Goal: Task Accomplishment & Management: Complete application form

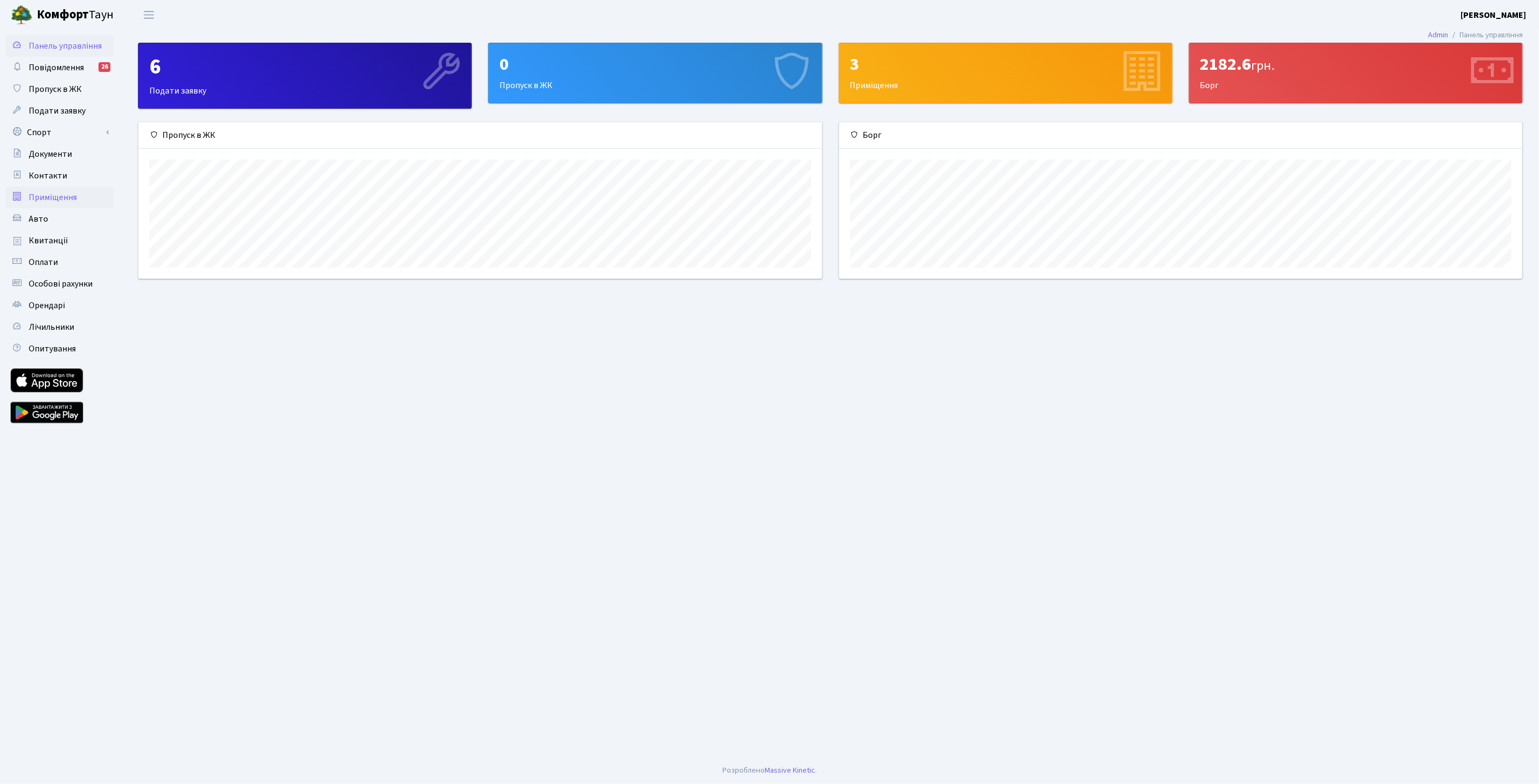
scroll to position [156, 683]
click at [59, 301] on span "Орендарі" at bounding box center [47, 306] width 36 height 12
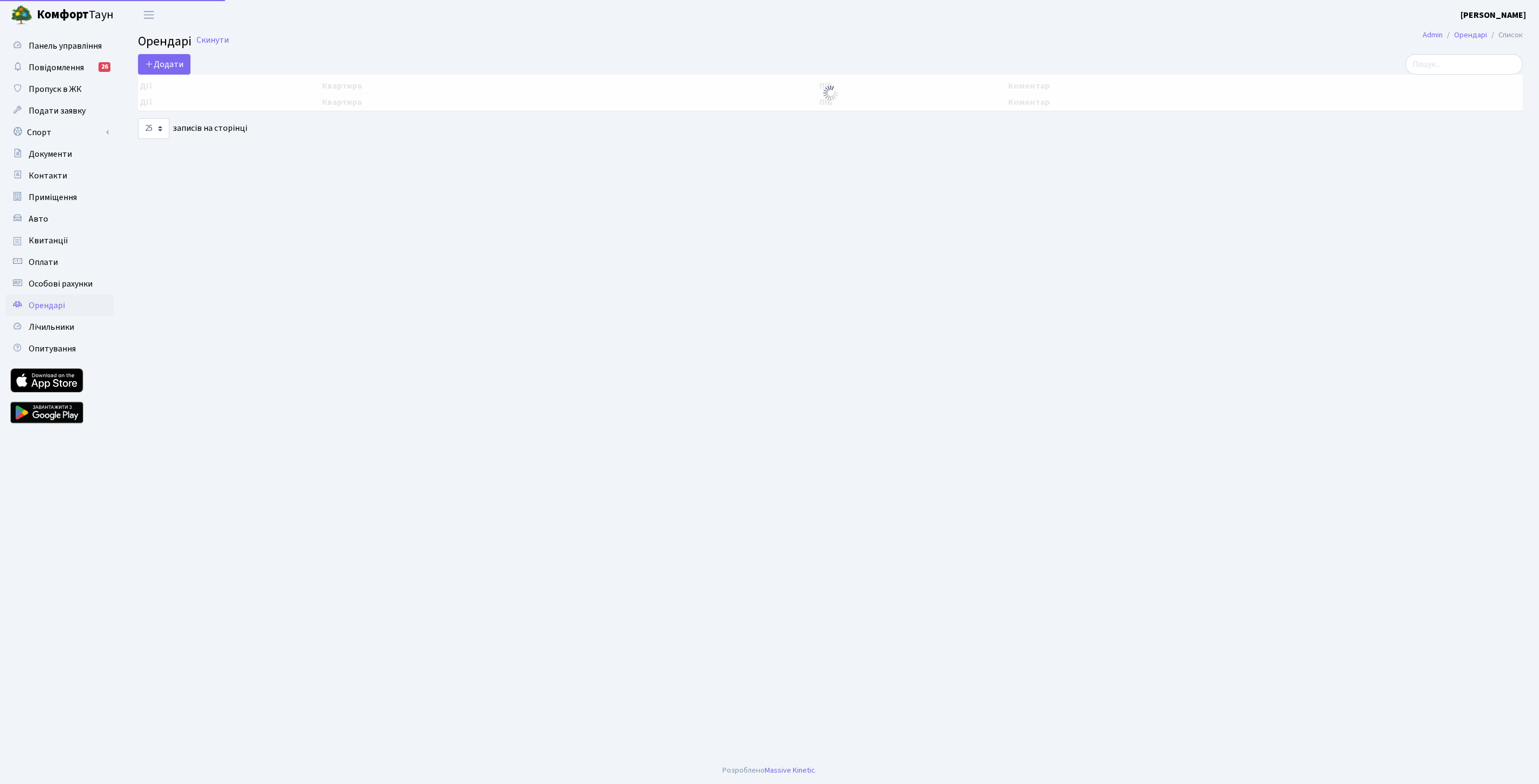
select select "25"
click at [170, 70] on span "Додати" at bounding box center [164, 67] width 38 height 12
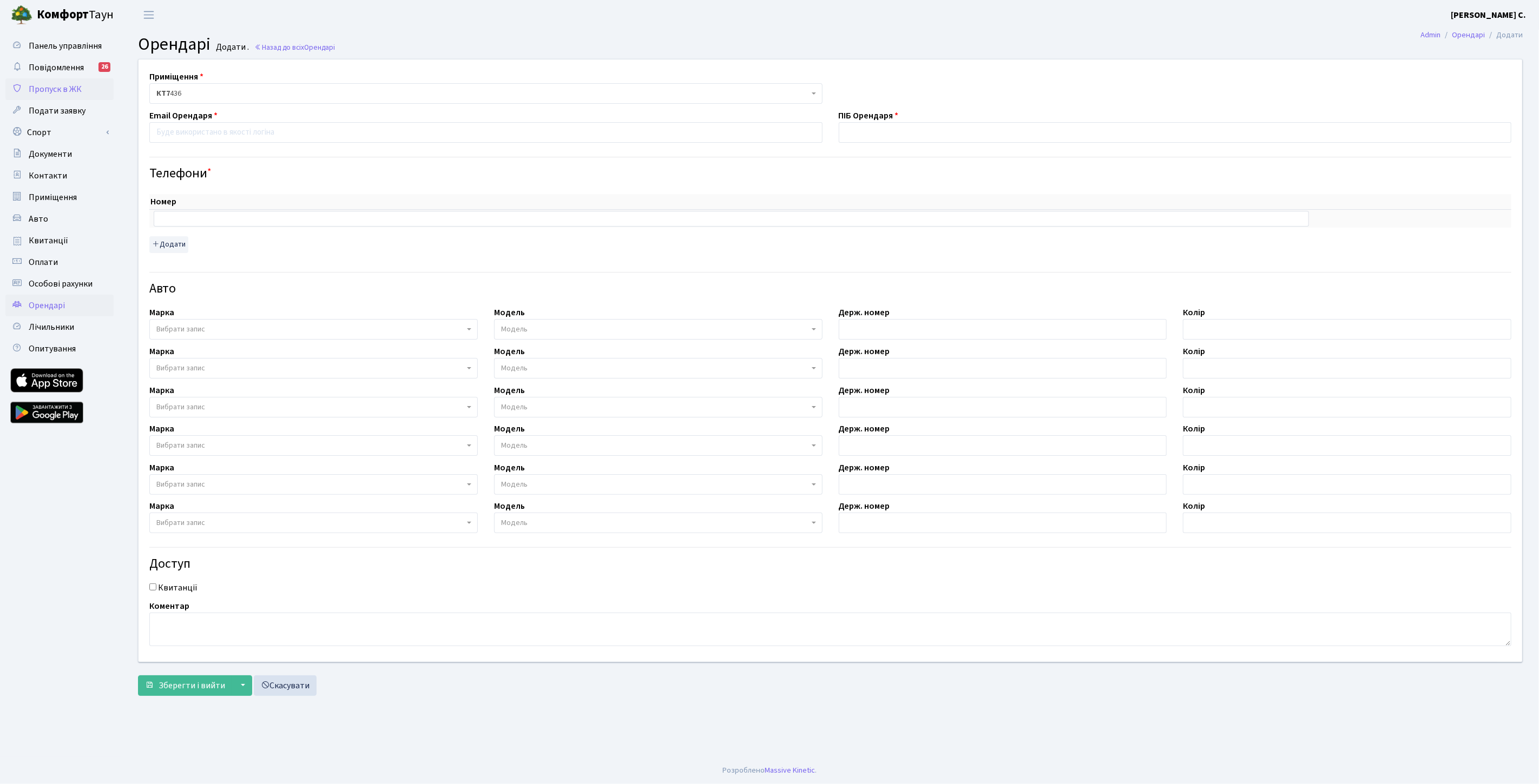
click at [79, 96] on link "Пропуск в ЖК" at bounding box center [59, 89] width 108 height 21
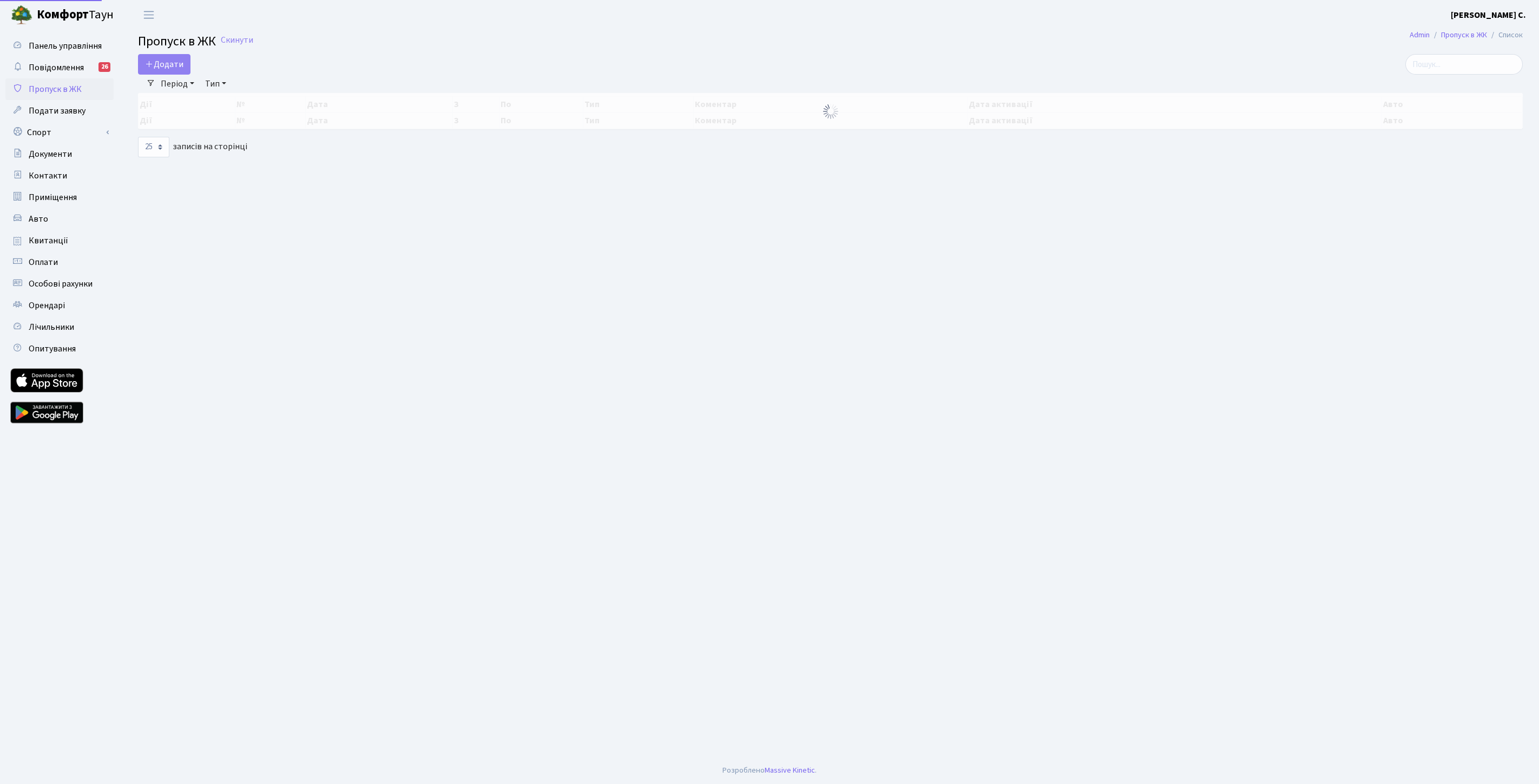
select select "25"
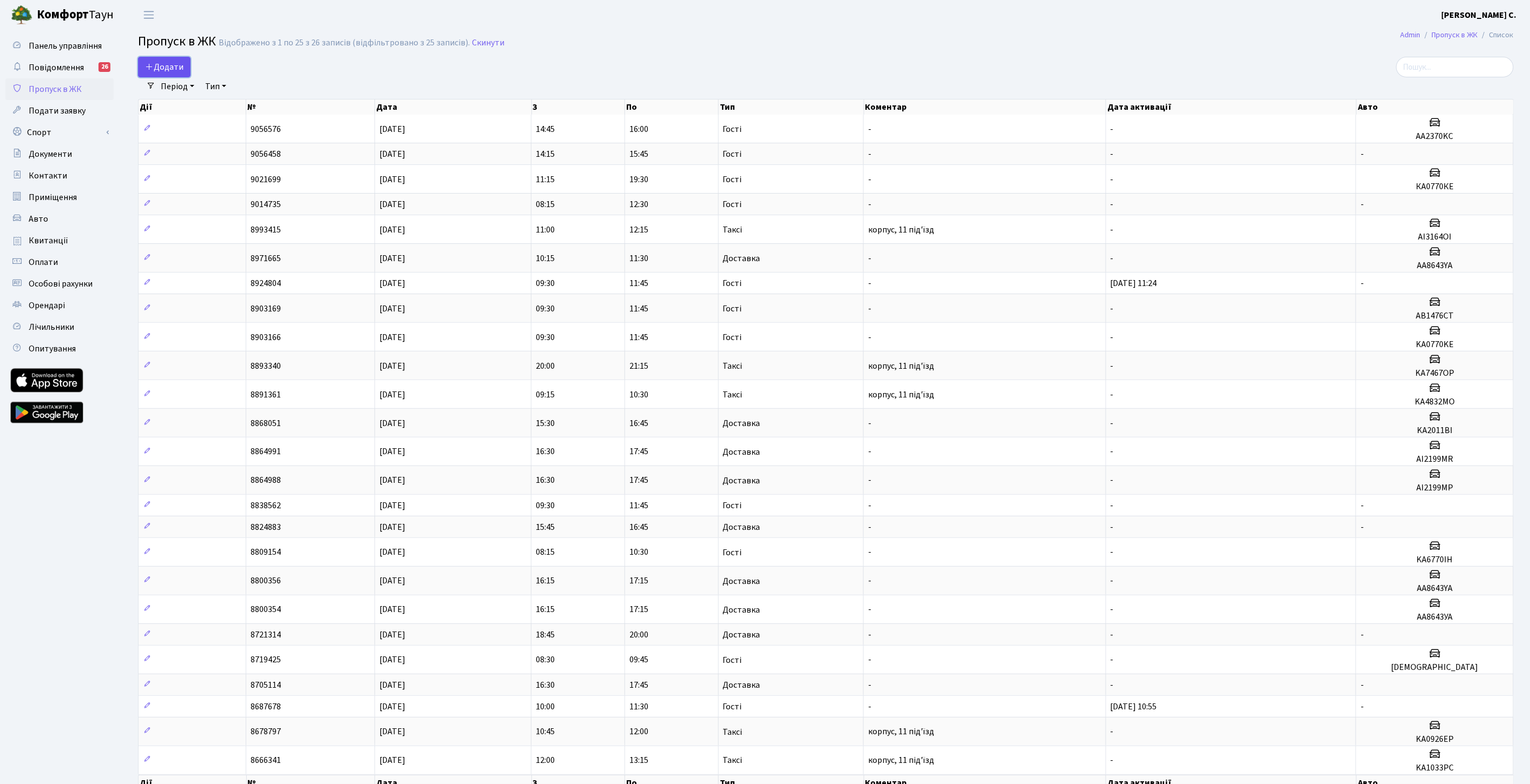
click at [170, 66] on span "Додати" at bounding box center [164, 67] width 38 height 12
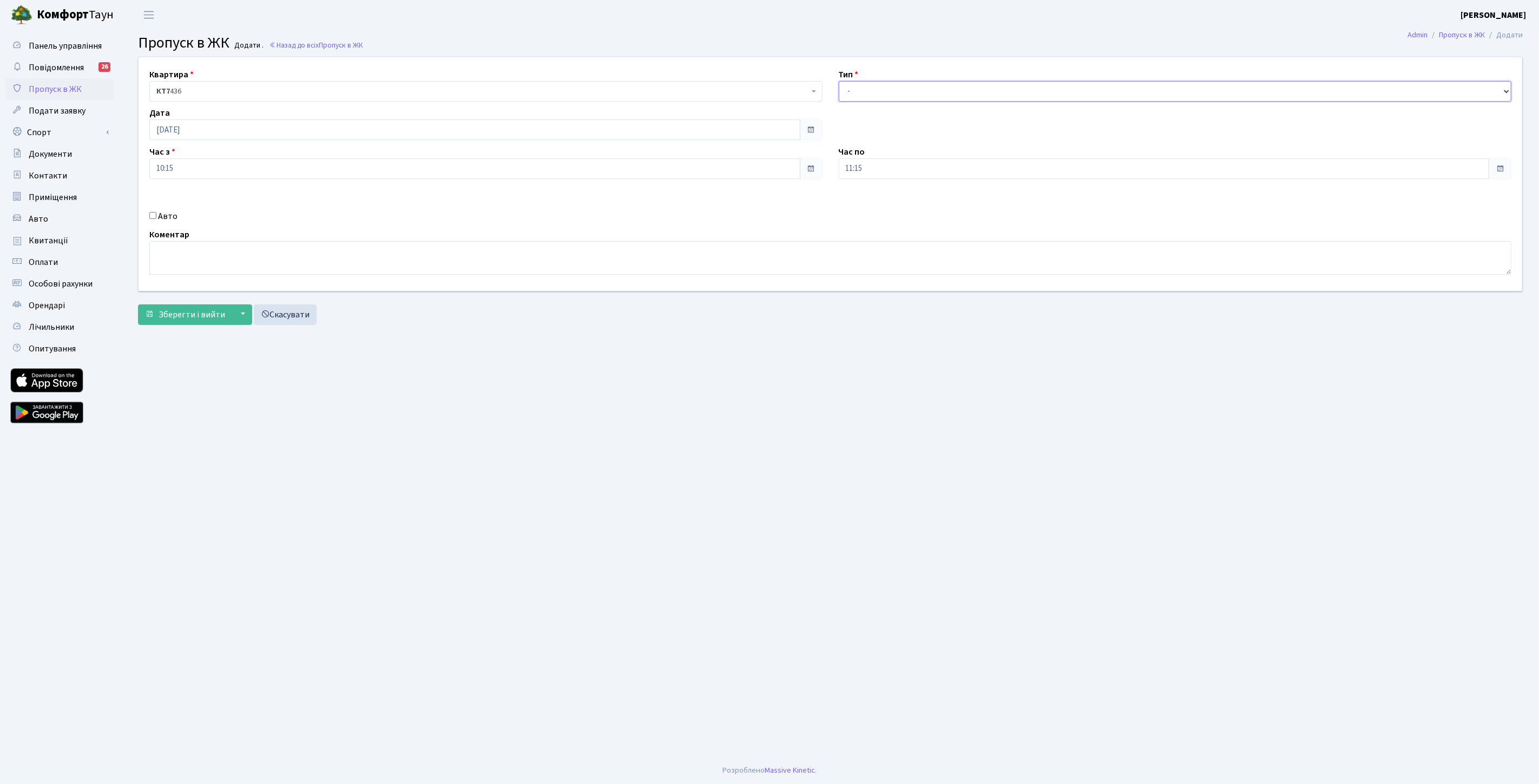
click at [918, 91] on select "- Доставка Таксі Гості Сервіс" at bounding box center [1175, 91] width 673 height 20
select select "3"
click at [839, 81] on select "- Доставка Таксі Гості Сервіс" at bounding box center [1175, 91] width 673 height 20
click at [1502, 169] on span at bounding box center [1500, 168] width 8 height 8
click at [917, 171] on input "11:15" at bounding box center [1164, 168] width 651 height 20
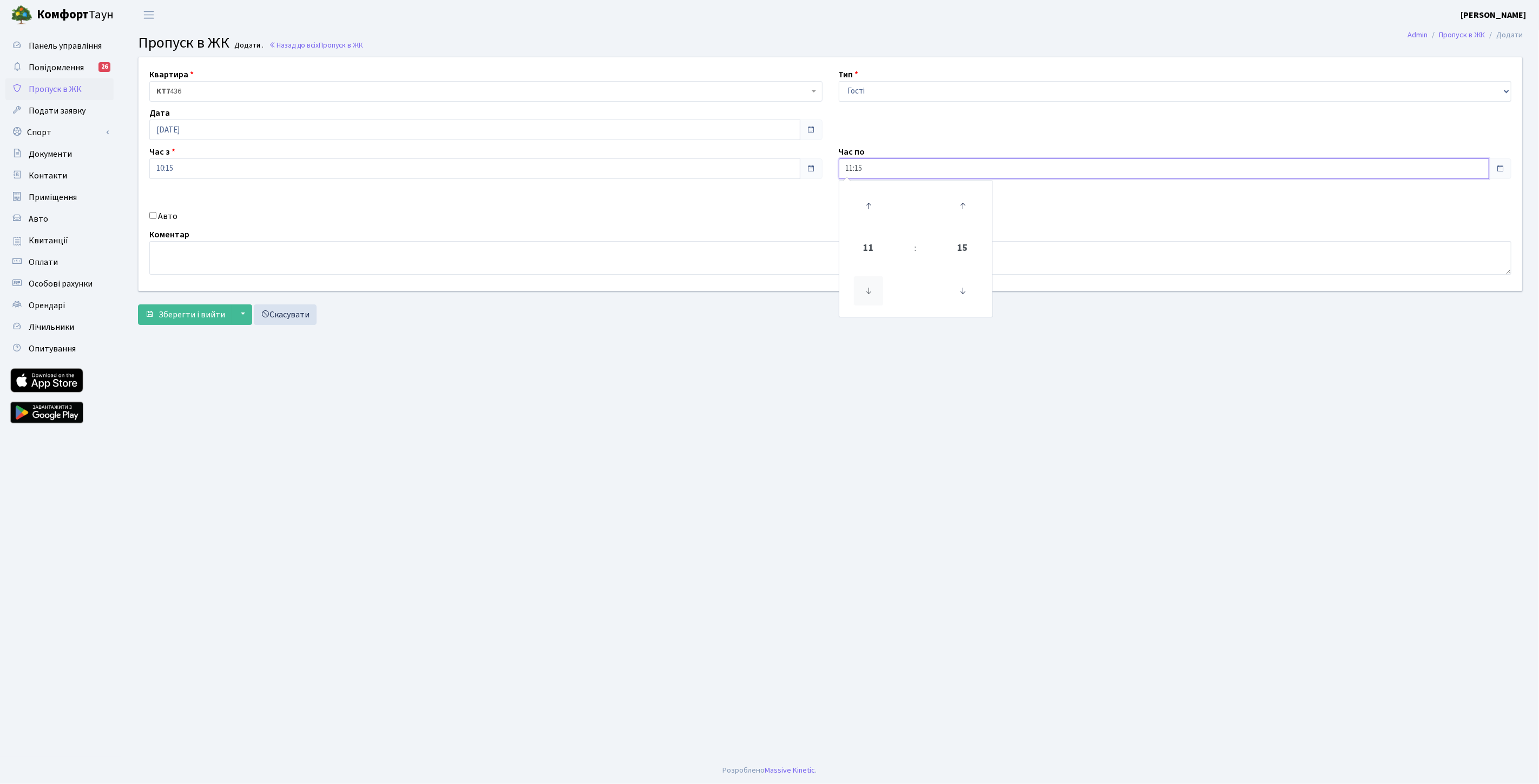
click at [876, 294] on icon at bounding box center [868, 291] width 29 height 29
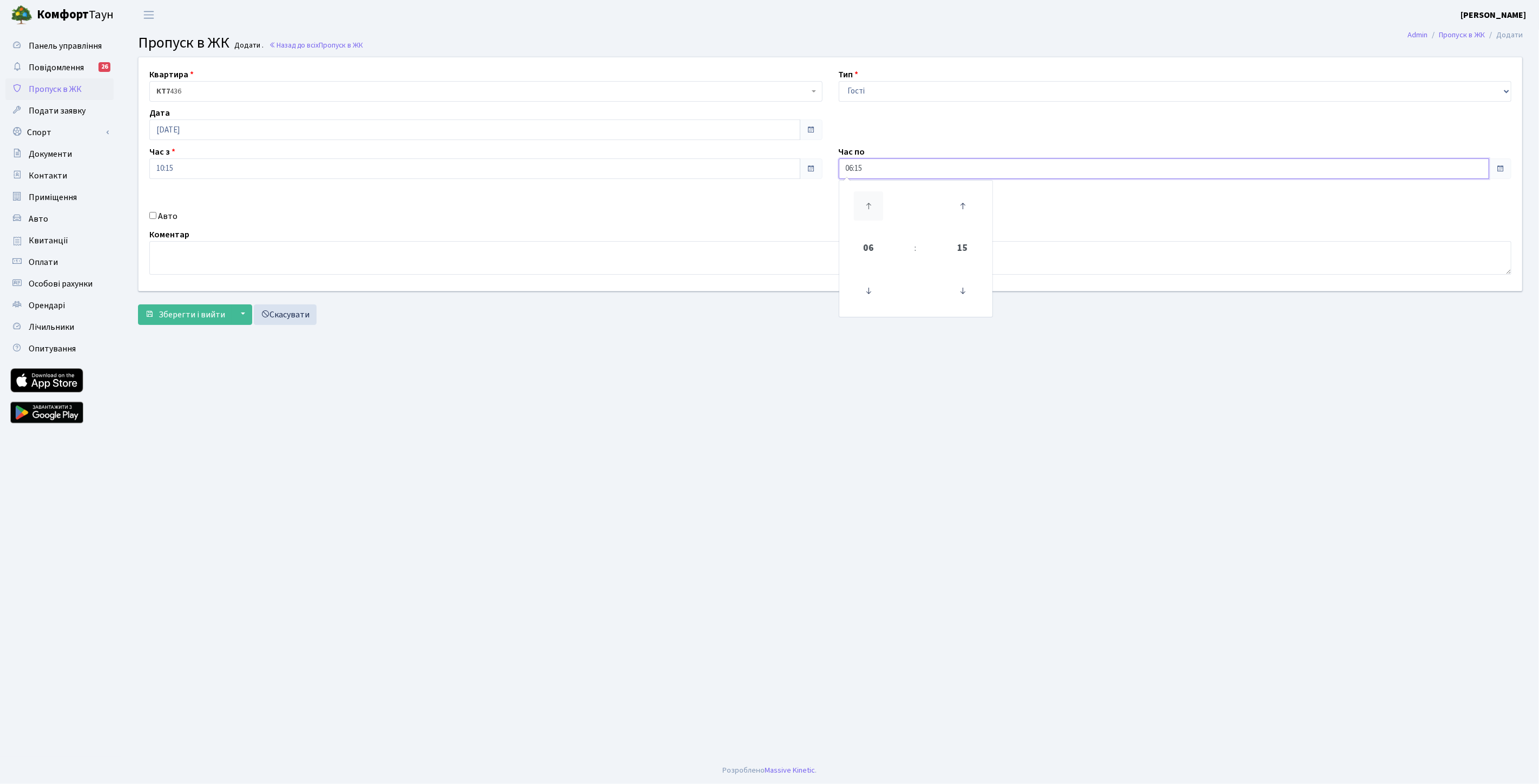
click at [870, 210] on icon at bounding box center [868, 206] width 29 height 29
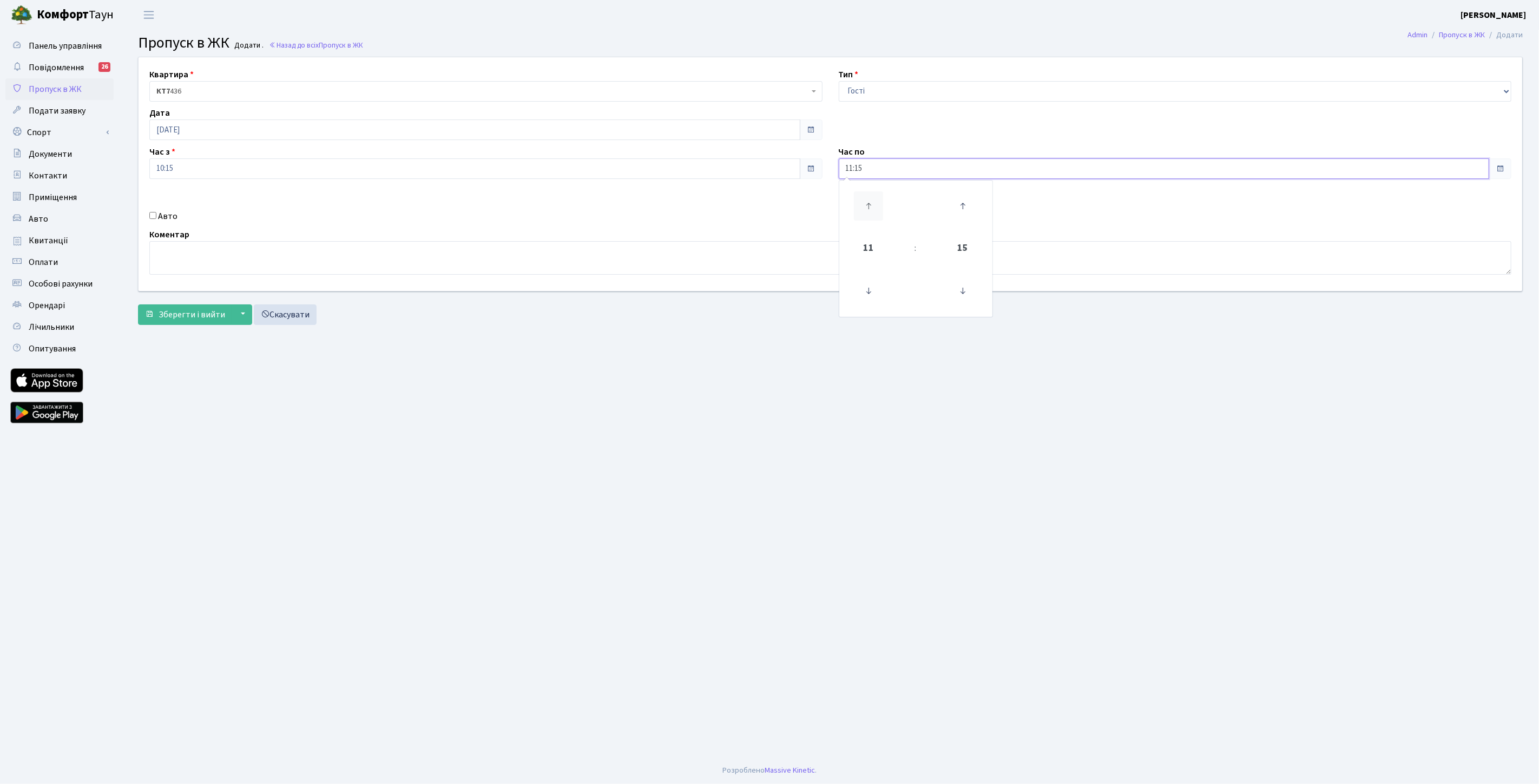
click at [870, 210] on icon at bounding box center [868, 206] width 29 height 29
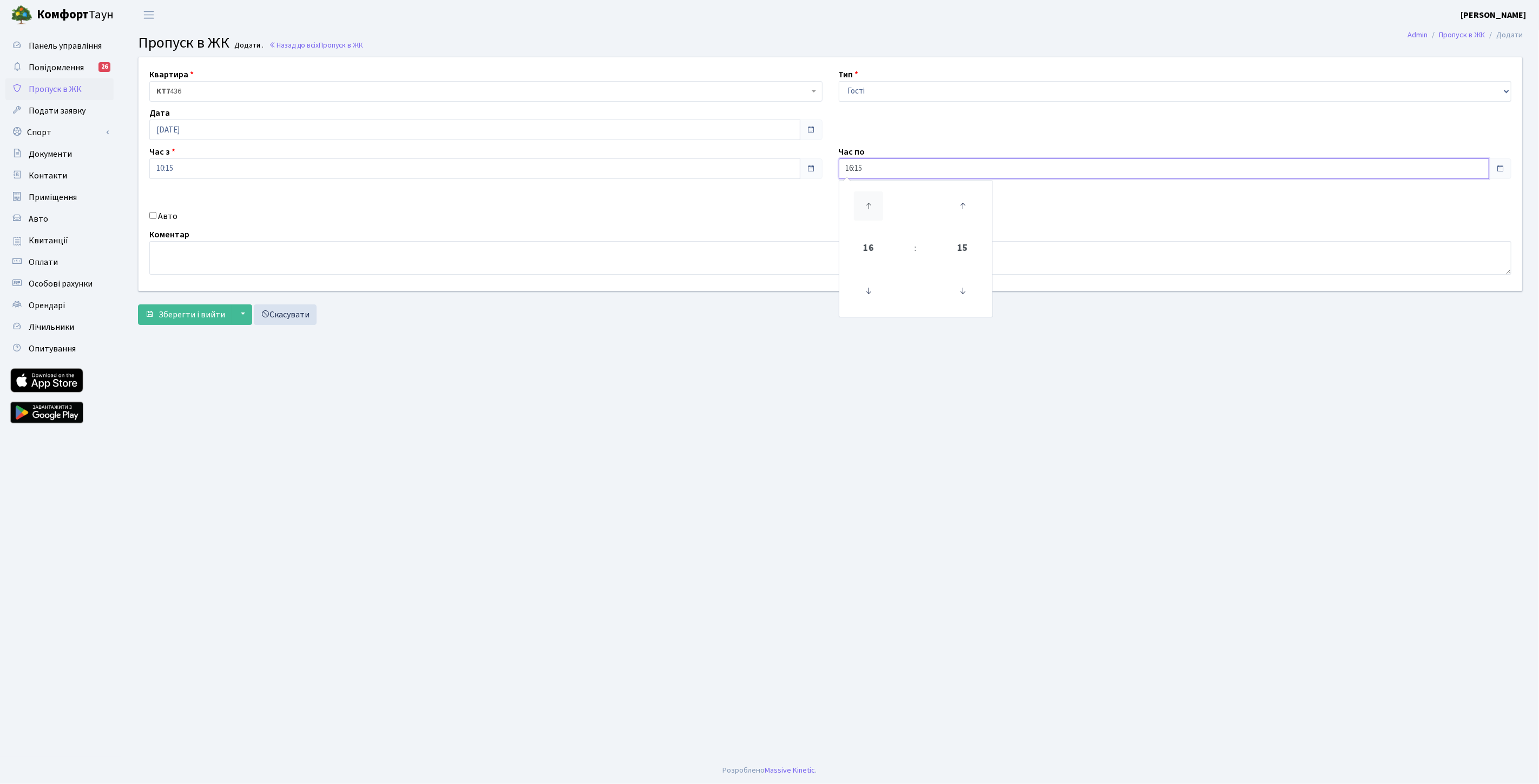
click at [870, 210] on icon at bounding box center [868, 206] width 29 height 29
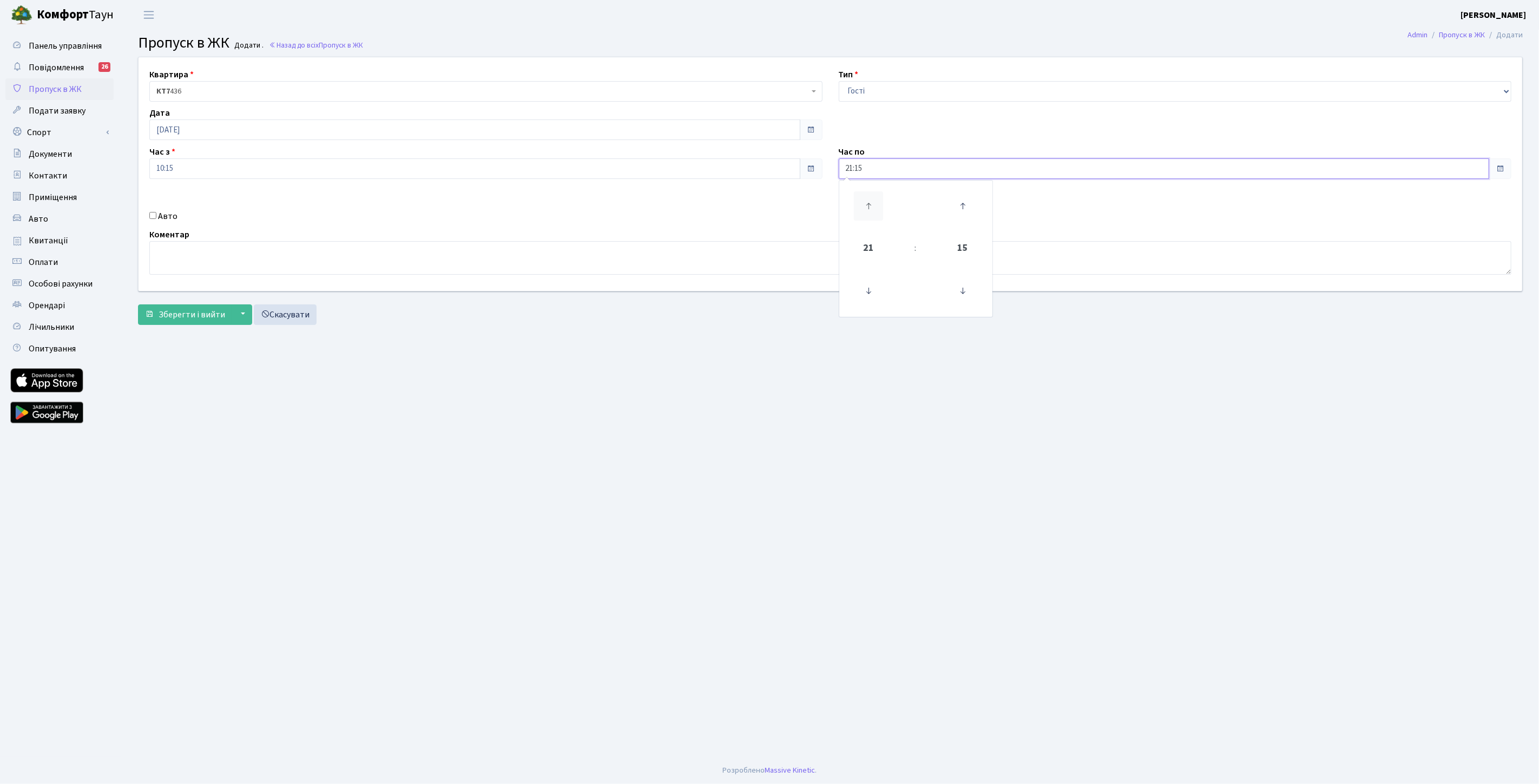
click at [870, 210] on icon at bounding box center [868, 206] width 29 height 29
click at [866, 241] on span "22" at bounding box center [868, 248] width 29 height 29
click at [861, 195] on td "00" at bounding box center [860, 194] width 37 height 23
click at [844, 170] on input "00:15" at bounding box center [1164, 168] width 651 height 20
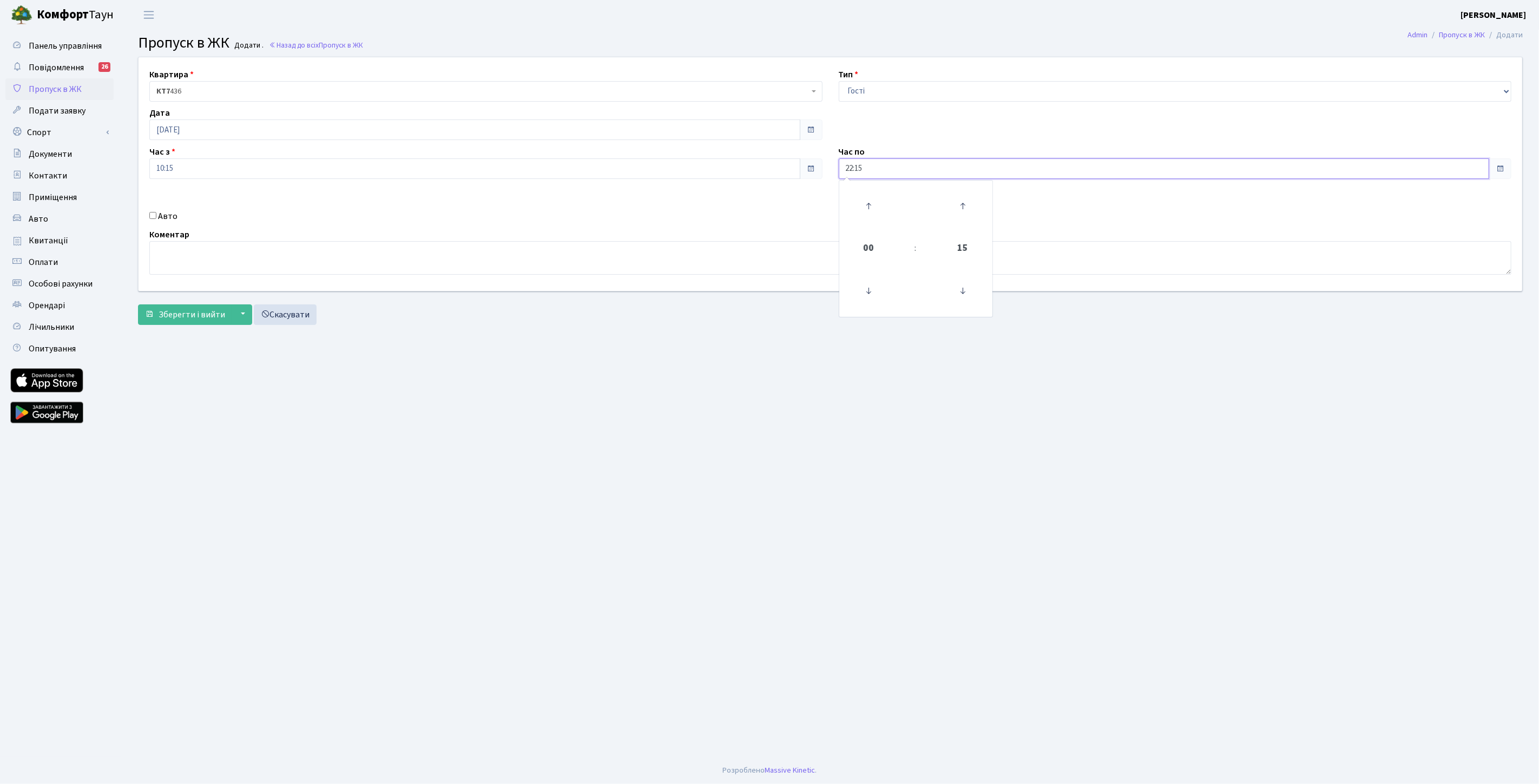
type input "22:15"
click at [804, 226] on div "Квартира <b>КТ7</b>&nbsp;&nbsp;&nbsp;436 <b>КТ7</b>&nbsp;&nbsp;&nbsp;П11-192 <b…" at bounding box center [830, 174] width 1400 height 233
click at [158, 213] on div "Авто" at bounding box center [486, 216] width 689 height 13
click at [152, 214] on input "Авто" at bounding box center [153, 216] width 7 height 7
checkbox input "true"
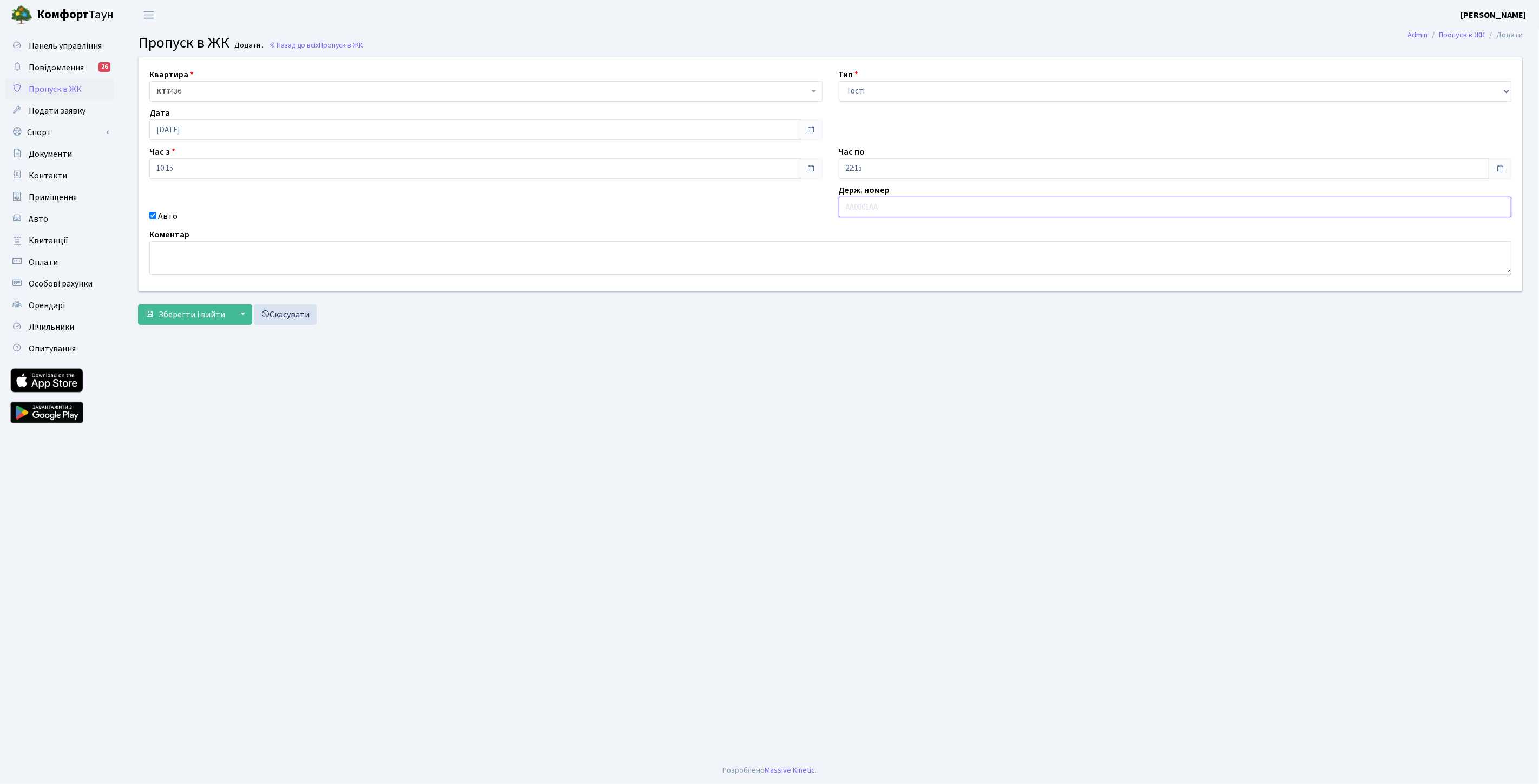
click at [869, 204] on input "text" at bounding box center [1175, 207] width 673 height 20
paste input "Ка0770ке"
click at [888, 229] on div "Коментар" at bounding box center [830, 251] width 1378 height 47
click at [870, 210] on input "Ка0770ке" at bounding box center [1175, 207] width 673 height 20
drag, startPoint x: 853, startPoint y: 207, endPoint x: 841, endPoint y: 208, distance: 12.0
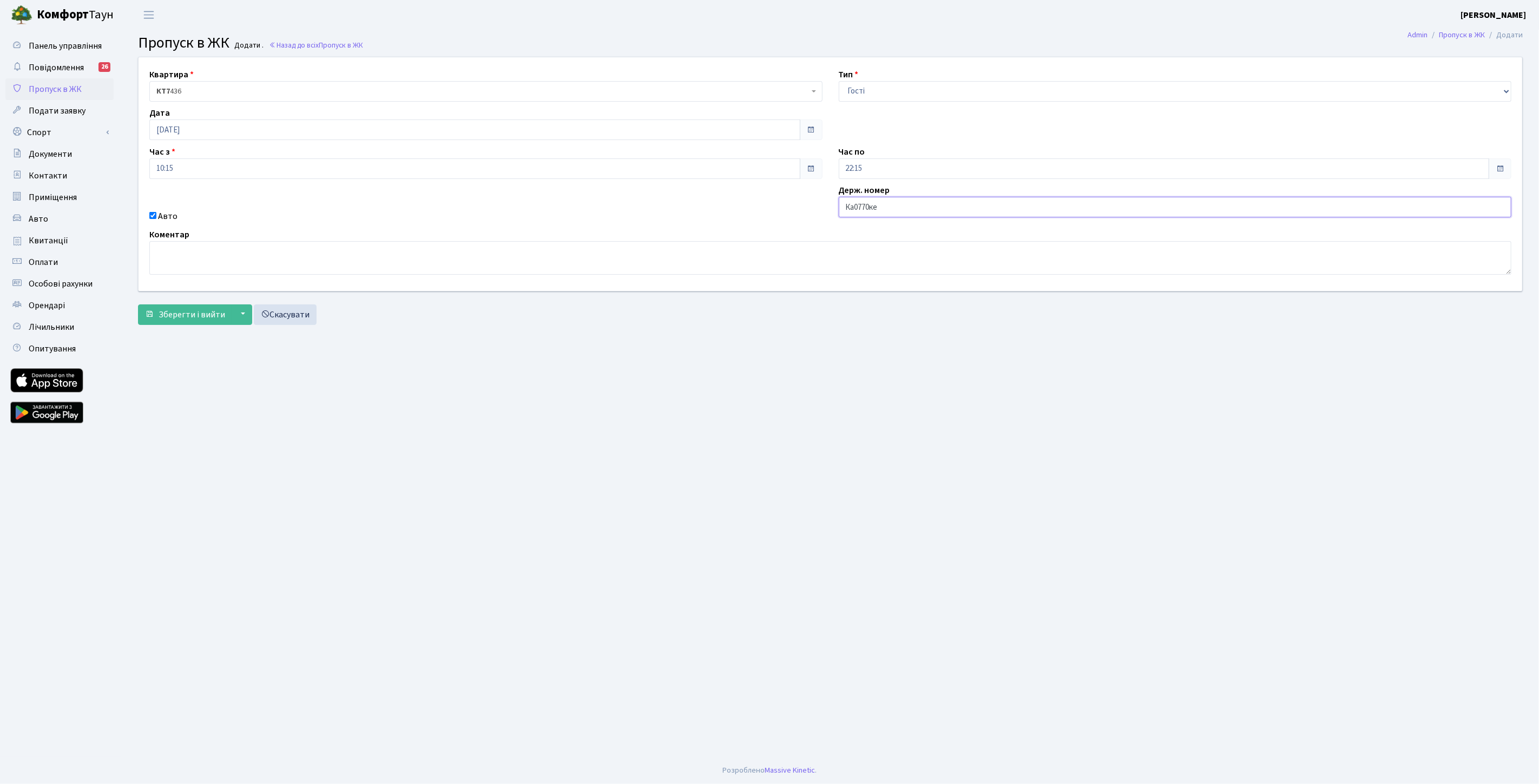
click at [841, 208] on input "Ка0770ке" at bounding box center [1175, 207] width 673 height 20
type input "KA0770KE"
click at [416, 211] on div "Авто" at bounding box center [486, 216] width 689 height 13
click at [168, 319] on span "Зберегти і вийти" at bounding box center [191, 315] width 66 height 12
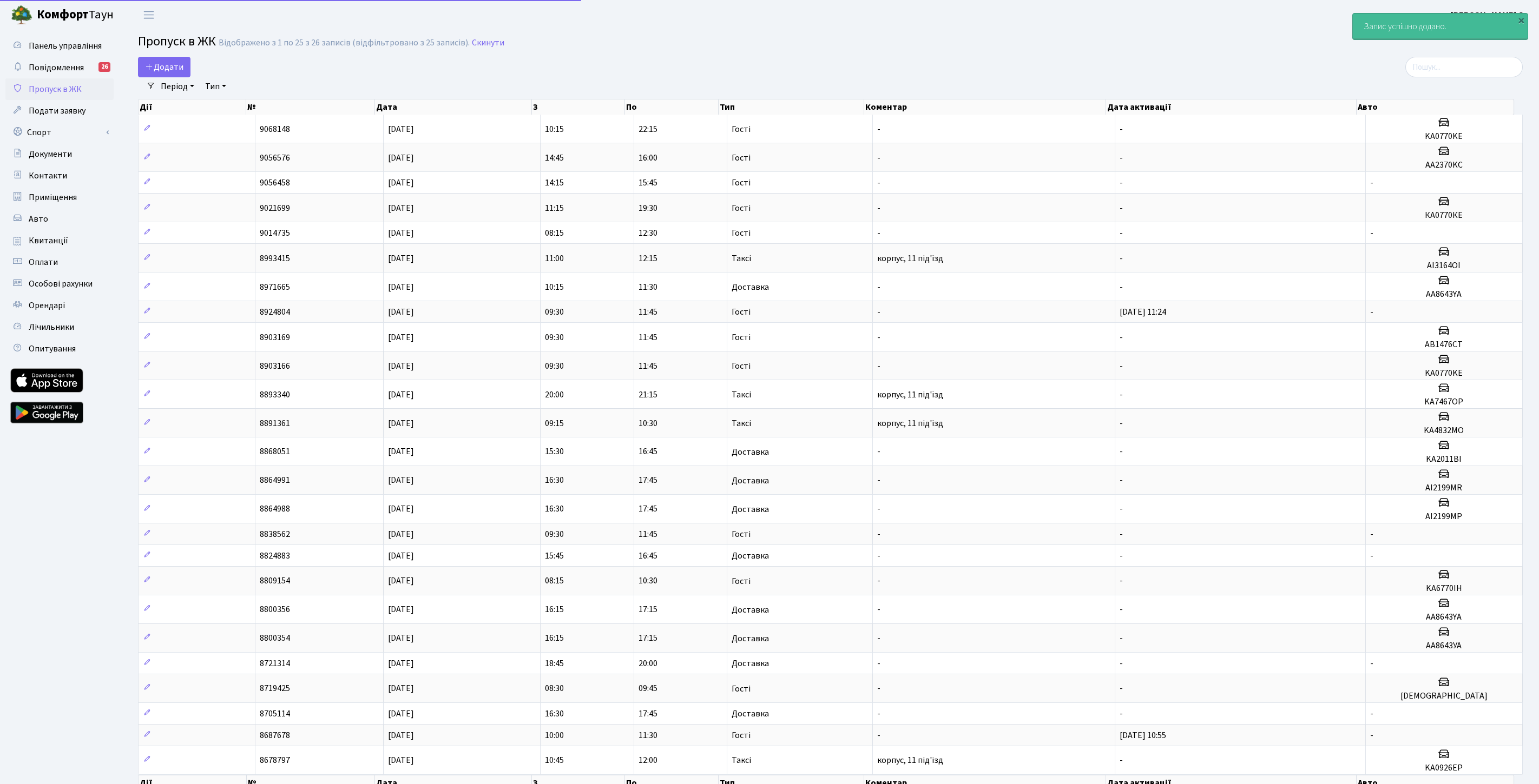
select select "25"
click at [17, 306] on icon at bounding box center [17, 304] width 11 height 10
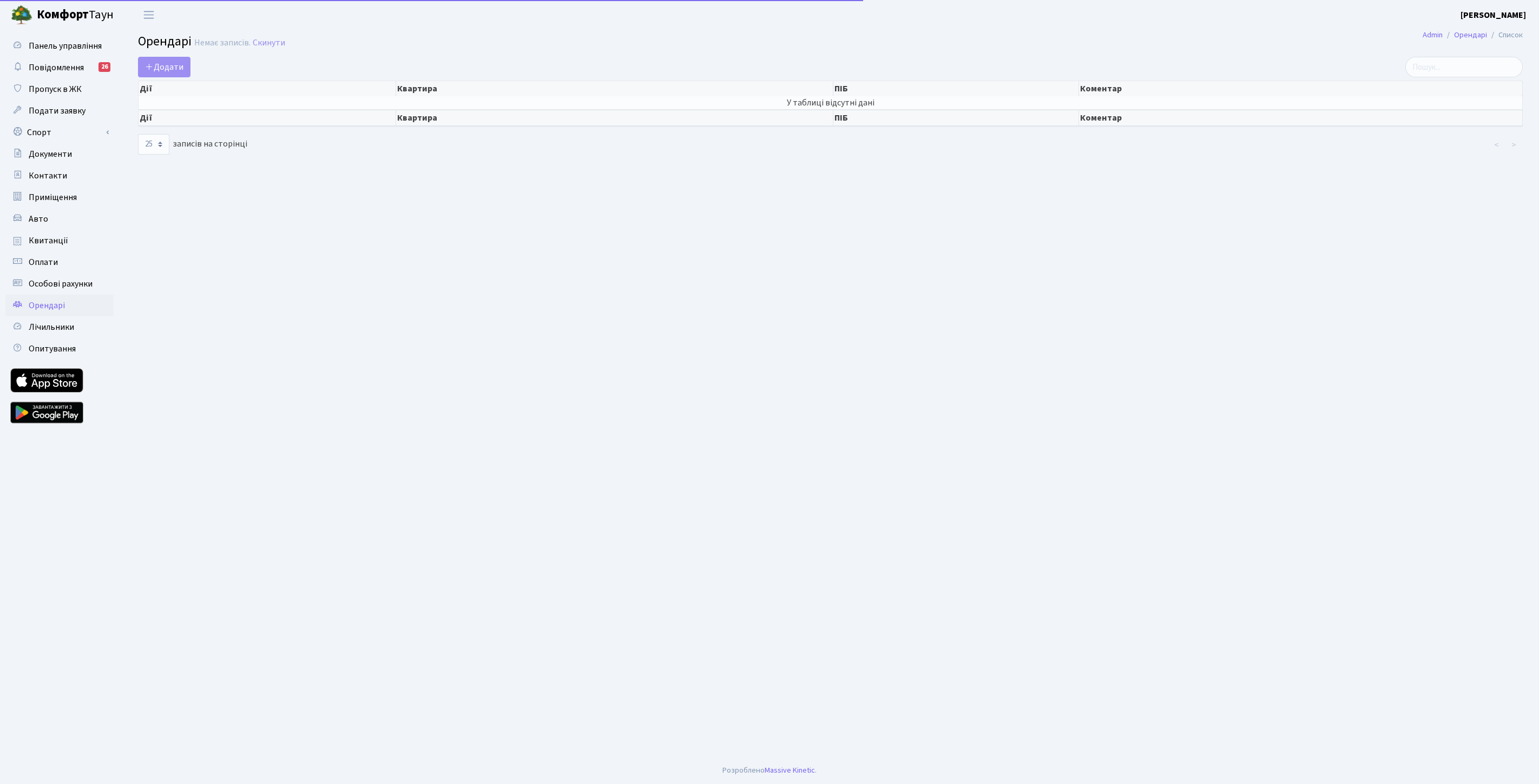
select select "25"
click at [176, 62] on span "Додати" at bounding box center [164, 67] width 38 height 12
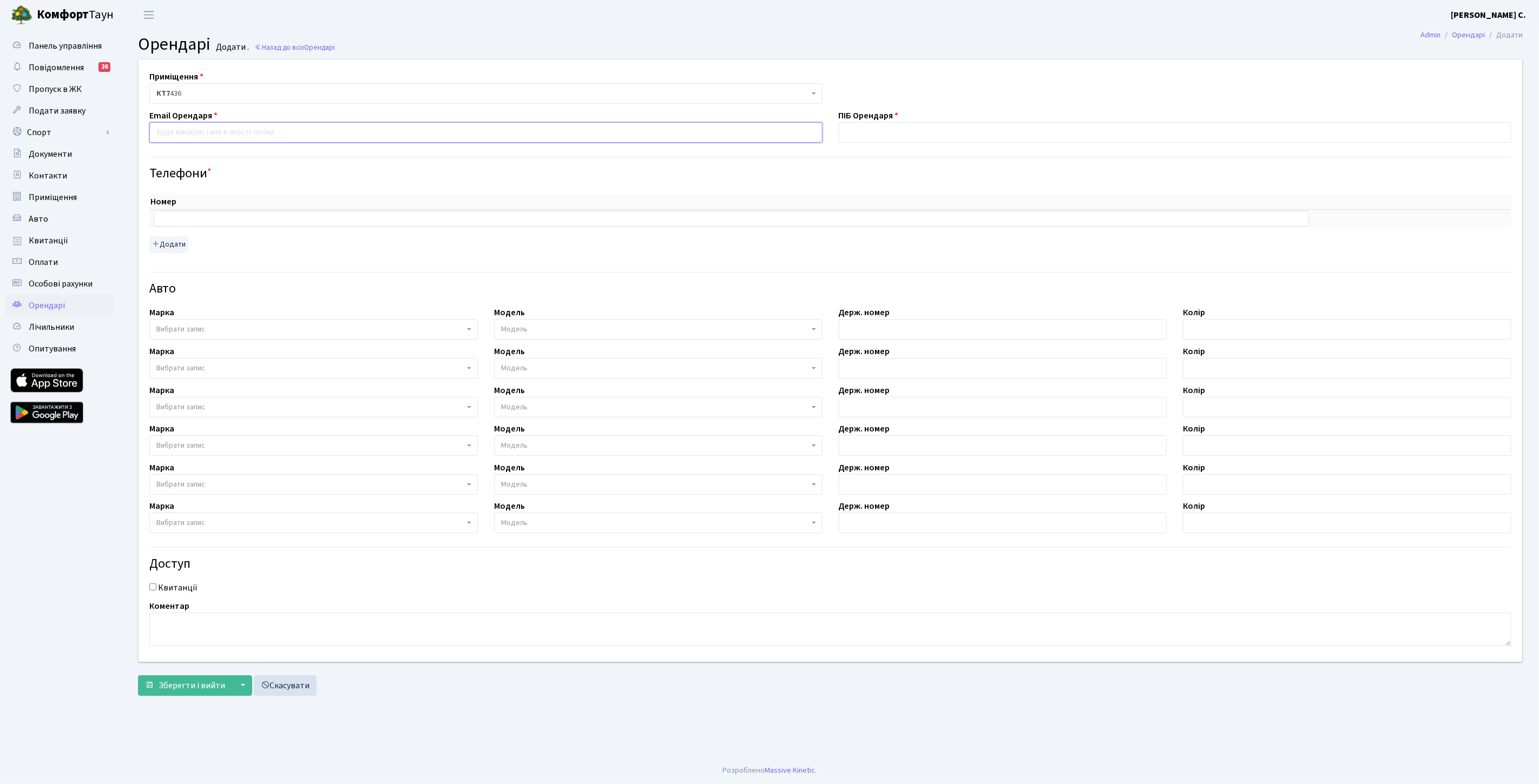
drag, startPoint x: 188, startPoint y: 136, endPoint x: 203, endPoint y: 139, distance: 15.3
click at [188, 136] on input "email" at bounding box center [486, 133] width 673 height 20
paste input "Osipov111@i.ua"
type input "Osipov111@i.ua"
click at [405, 164] on div "Телефони *" at bounding box center [830, 165] width 1378 height 33
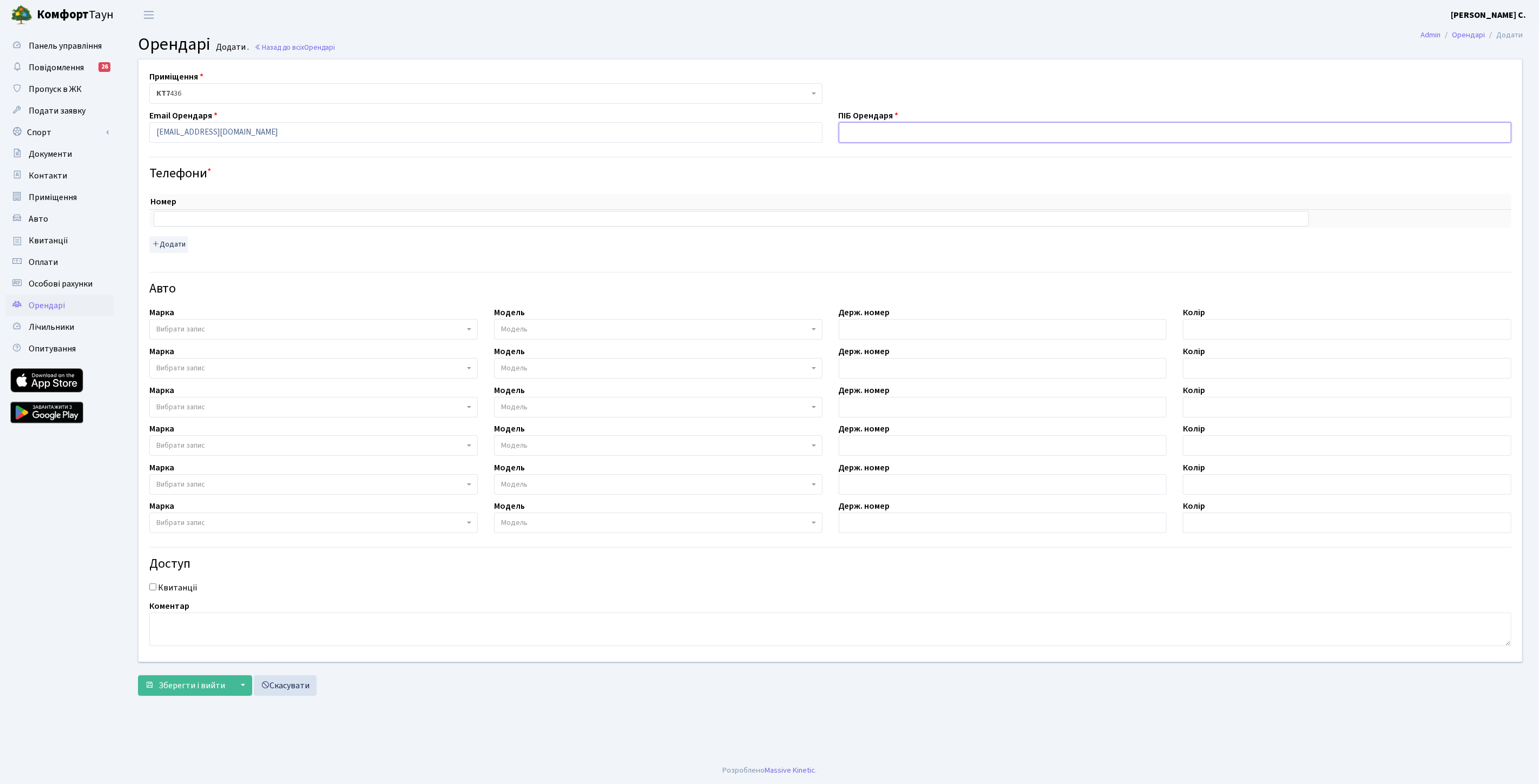
drag, startPoint x: 896, startPoint y: 132, endPoint x: 892, endPoint y: 127, distance: 6.4
click at [895, 132] on input "text" at bounding box center [1175, 133] width 673 height 20
type input "Осіпов Деніс Борисович"
click at [240, 217] on input "text" at bounding box center [731, 218] width 1155 height 15
click at [236, 215] on input "text" at bounding box center [731, 218] width 1155 height 15
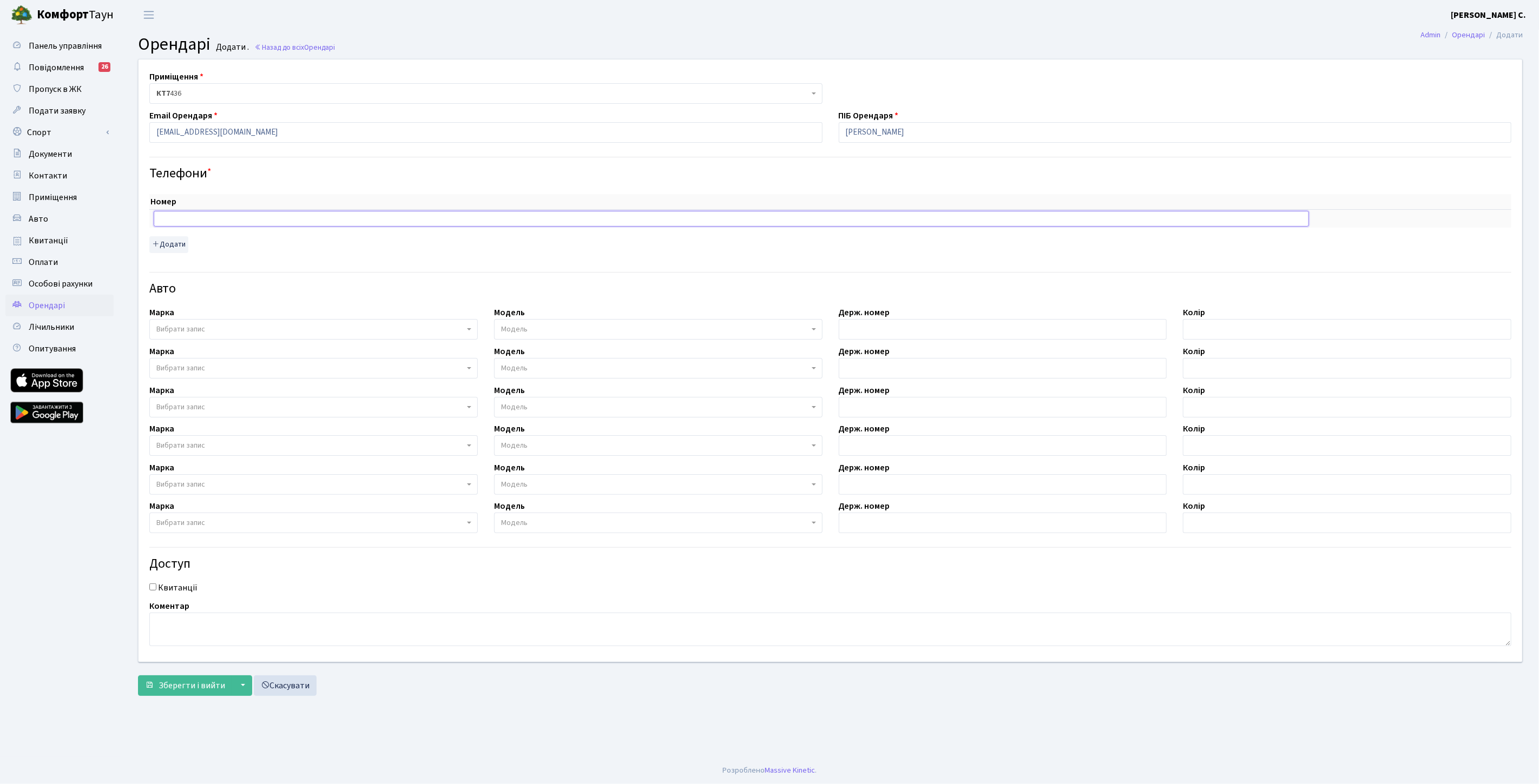
paste input "0957795596"
click at [158, 221] on input "0957795596" at bounding box center [731, 218] width 1155 height 15
type input "+80957795596"
click at [202, 327] on span "Вибрати запис" at bounding box center [181, 330] width 49 height 11
click at [338, 279] on div "Авто" at bounding box center [830, 282] width 1378 height 38
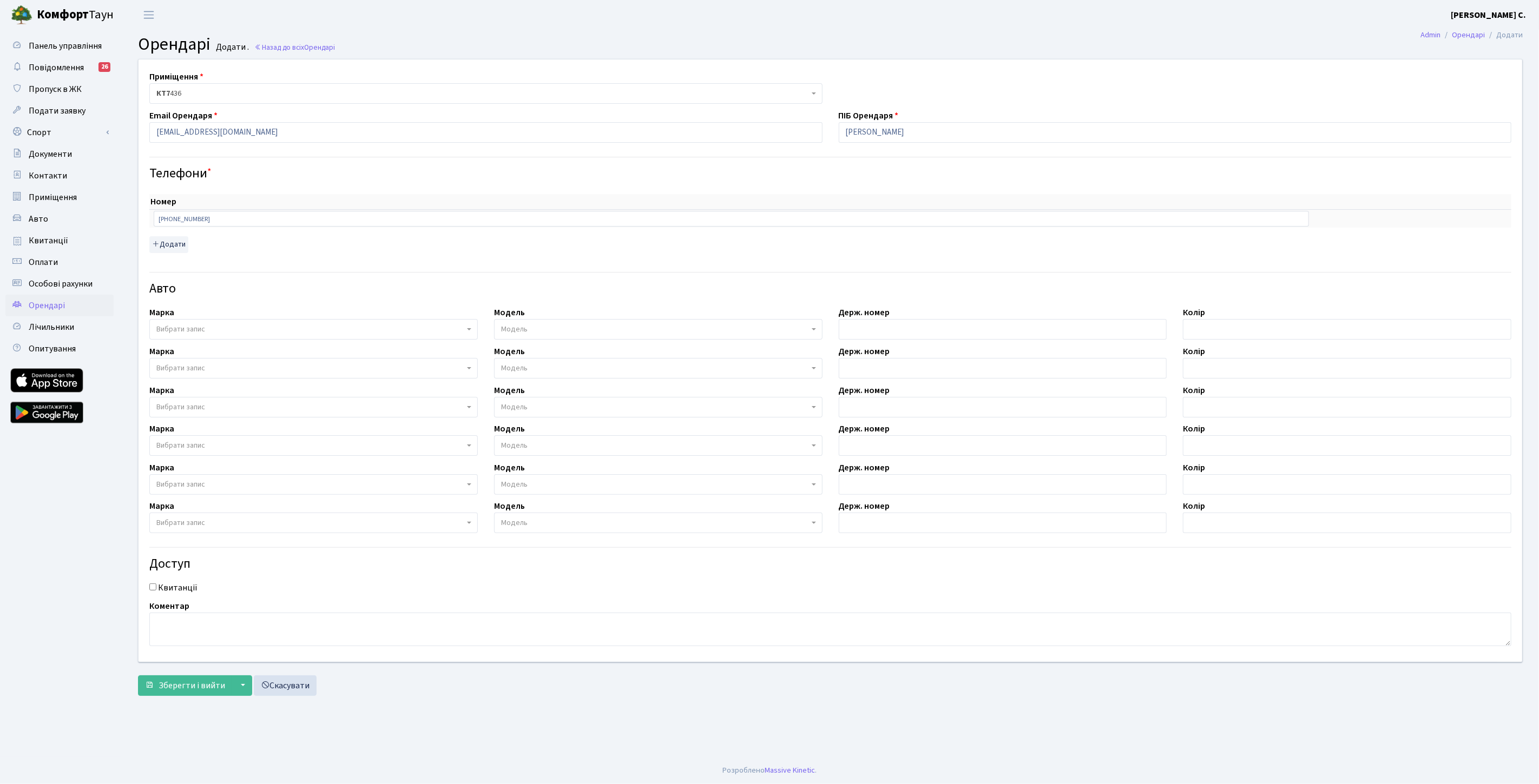
click at [825, 245] on div "Номер sort item delete item +80957795596 sort item delete item Додати" at bounding box center [830, 223] width 1362 height 59
click at [873, 324] on input "text" at bounding box center [1003, 329] width 329 height 20
type input "Л"
type input "KA0770KE"
click at [234, 327] on span "Вибрати запис" at bounding box center [310, 330] width 308 height 11
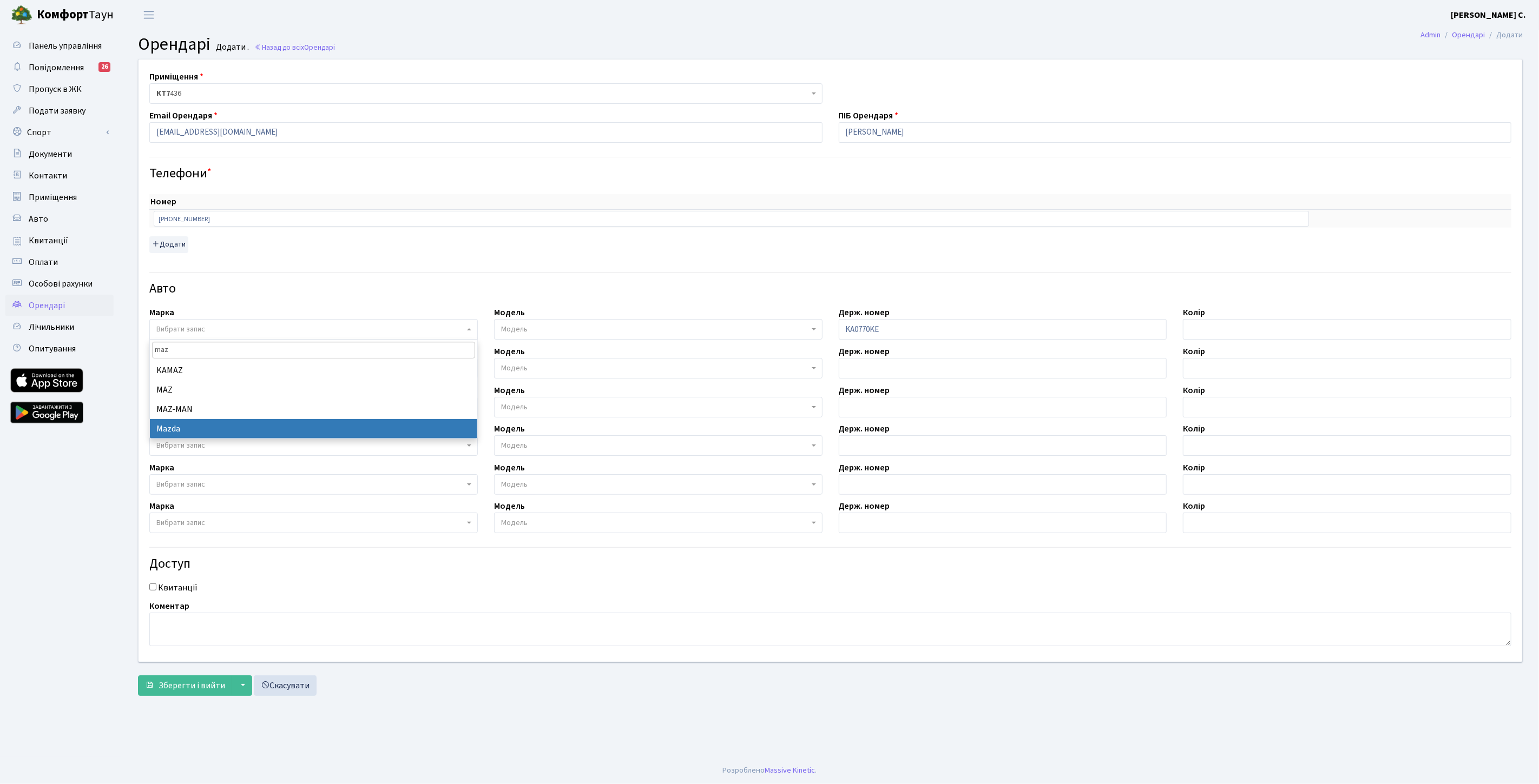
type input "maz"
select select "87"
select select
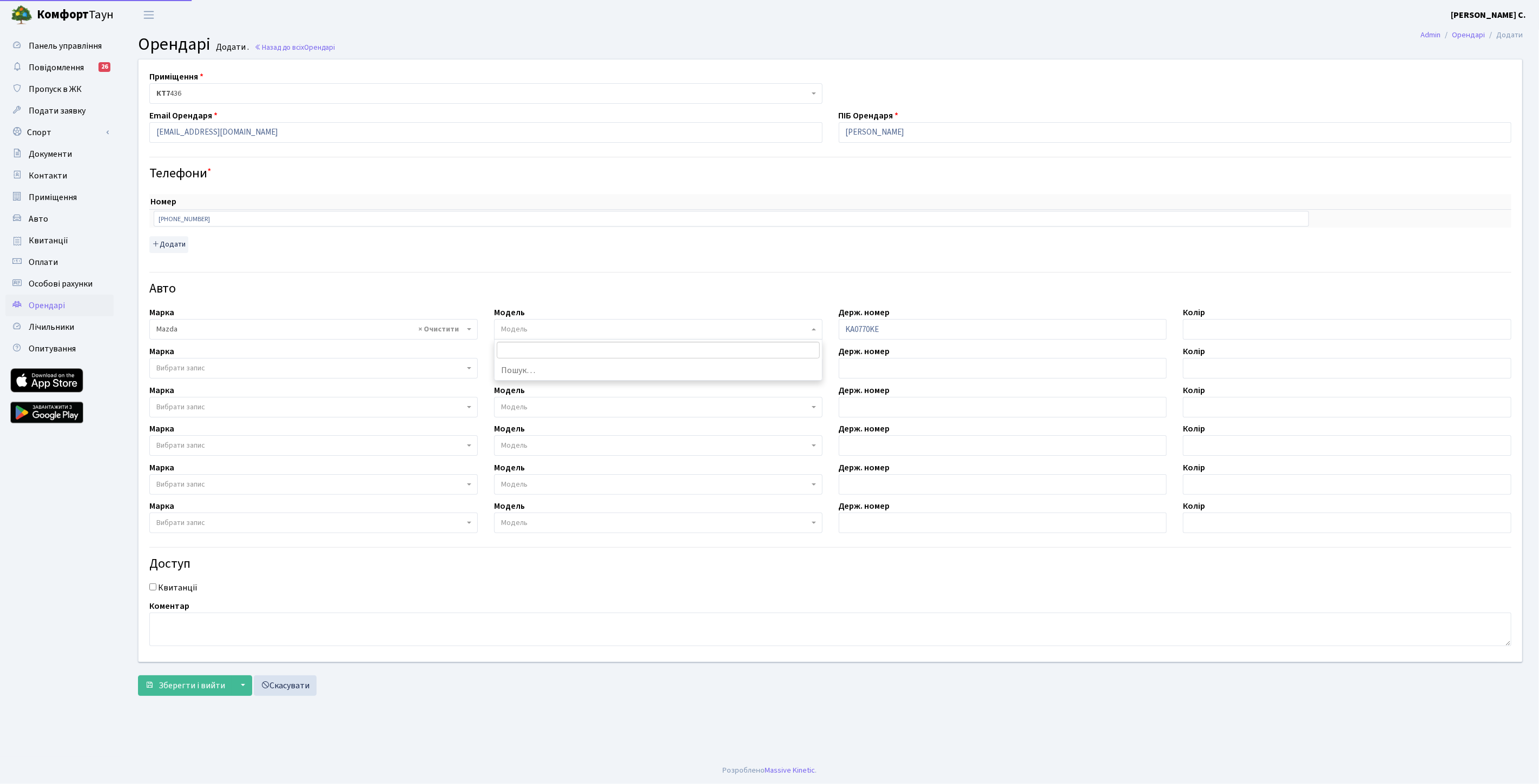
click at [534, 333] on span "Модель" at bounding box center [655, 330] width 308 height 11
type input "cx"
select select "1426"
click at [1237, 330] on input "text" at bounding box center [1347, 329] width 329 height 20
paste input "синій"
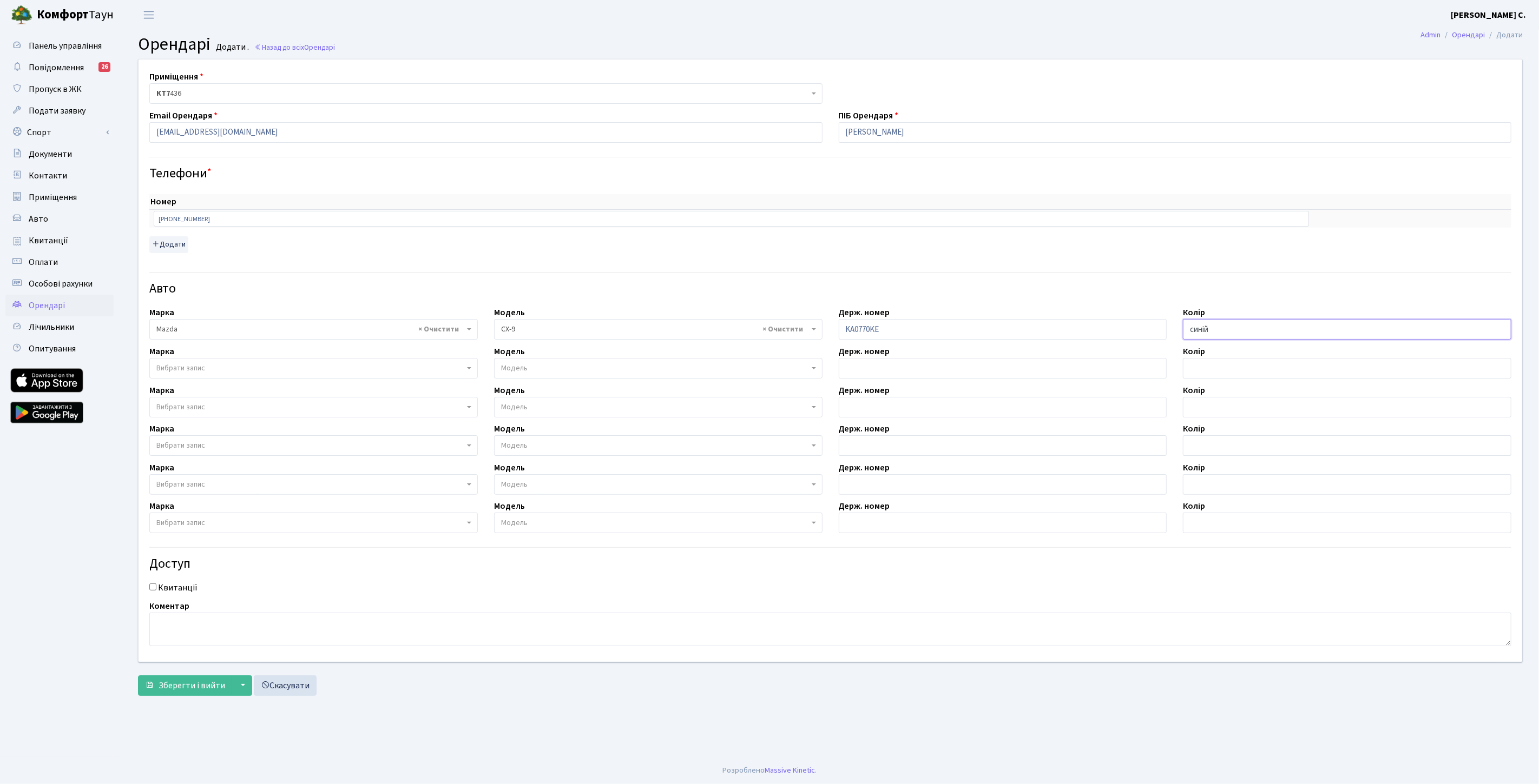
drag, startPoint x: 1194, startPoint y: 330, endPoint x: 1188, endPoint y: 330, distance: 6.0
click at [1188, 330] on input "синій" at bounding box center [1347, 329] width 329 height 20
type input "Синій"
click at [160, 217] on input "+80957795596" at bounding box center [731, 218] width 1155 height 15
type input "+380957795596"
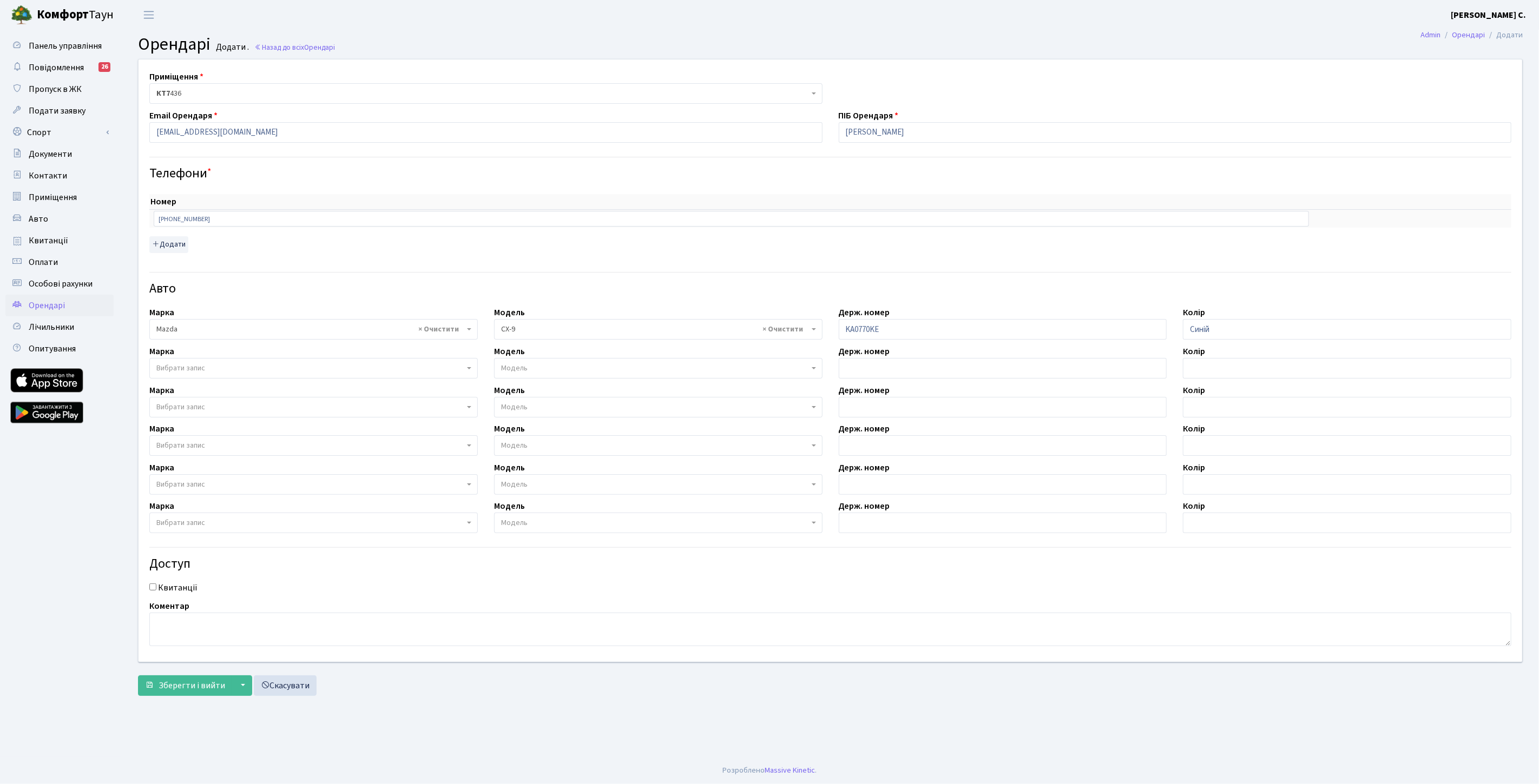
click at [226, 236] on div "Номер sort item delete item +380957795596 sort item delete item Додати" at bounding box center [830, 223] width 1362 height 59
click at [170, 246] on button "Додати" at bounding box center [168, 245] width 39 height 17
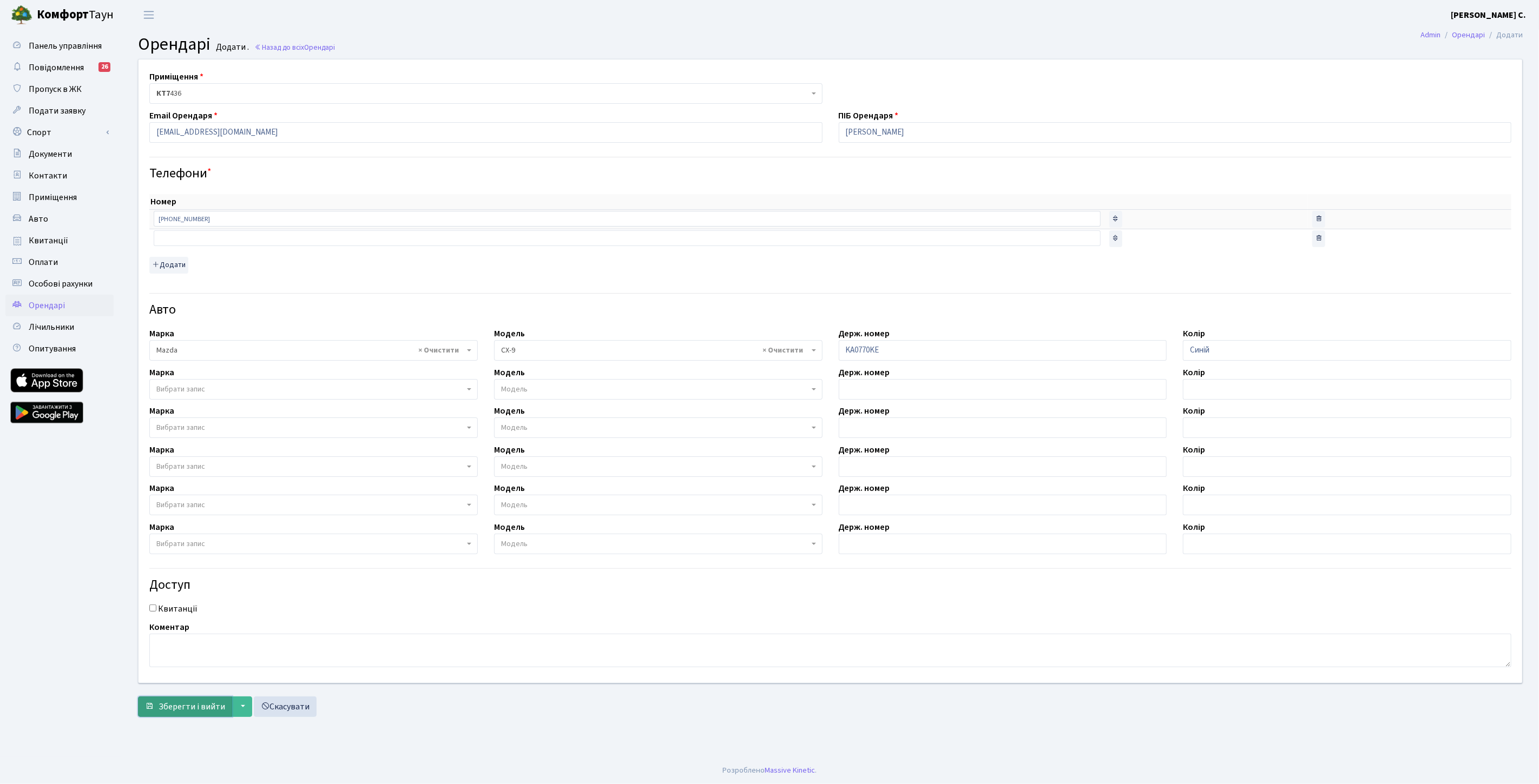
click at [179, 706] on span "Зберегти і вийти" at bounding box center [191, 707] width 66 height 12
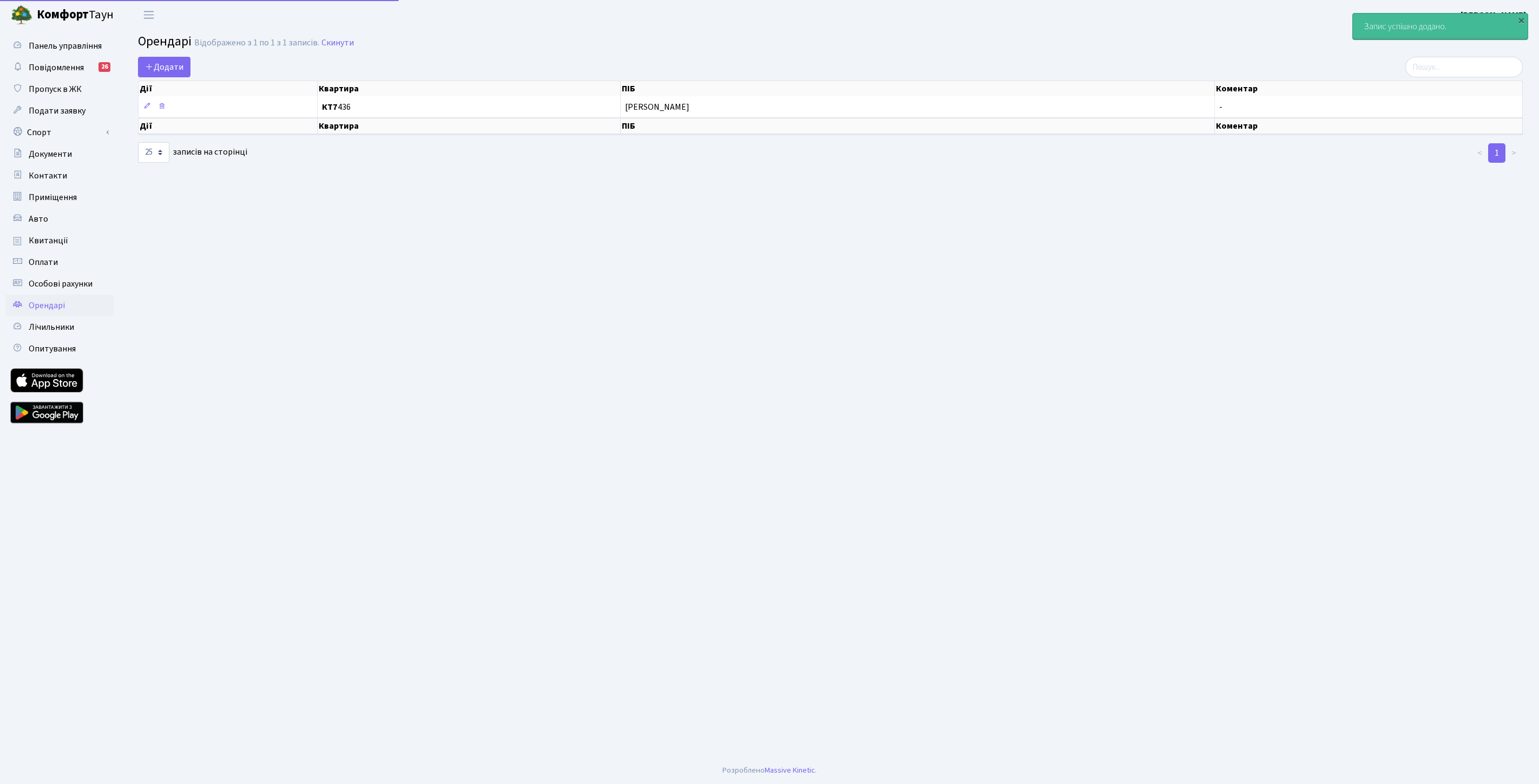
select select "25"
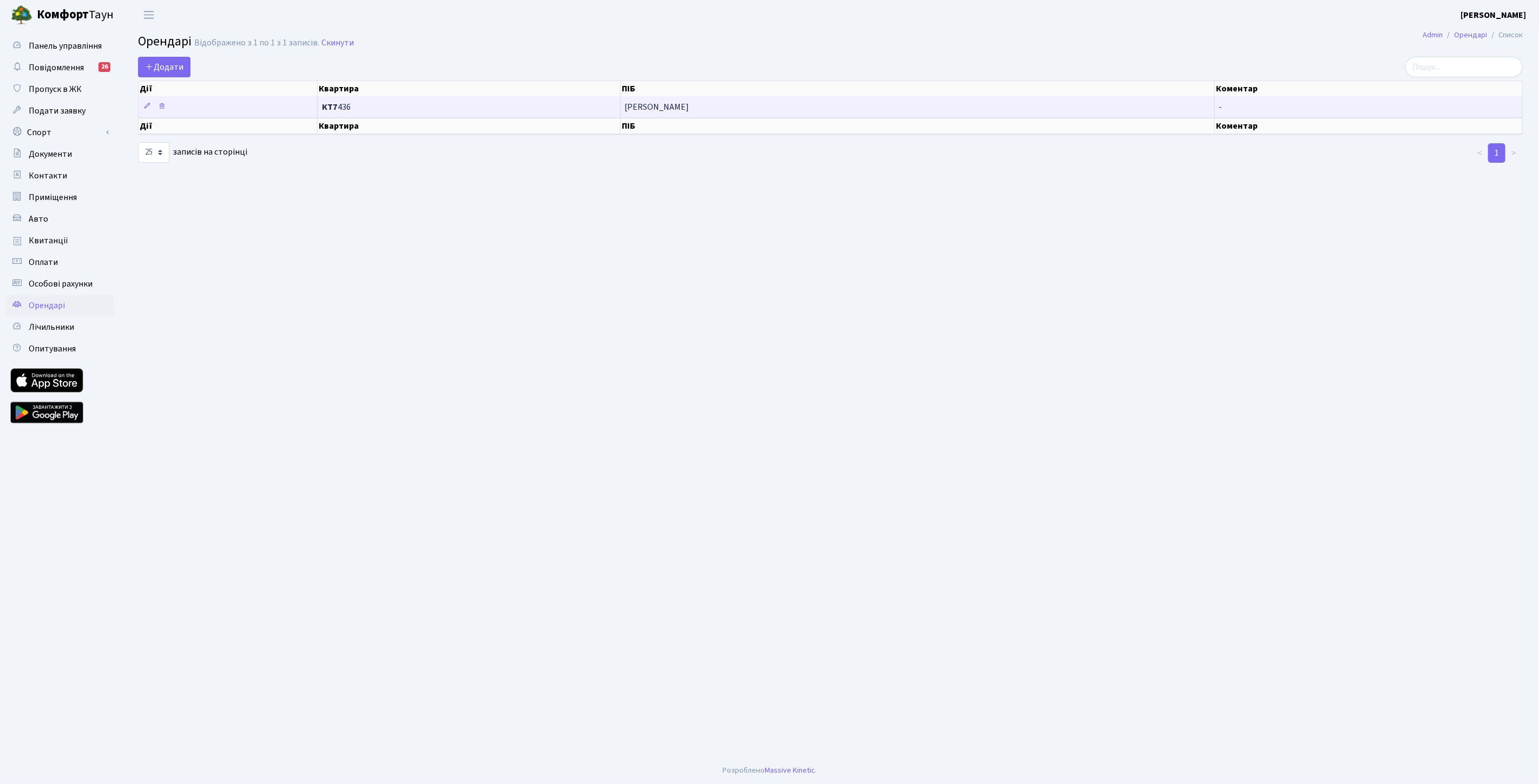
click at [467, 109] on span "КТ7 436" at bounding box center [469, 107] width 294 height 8
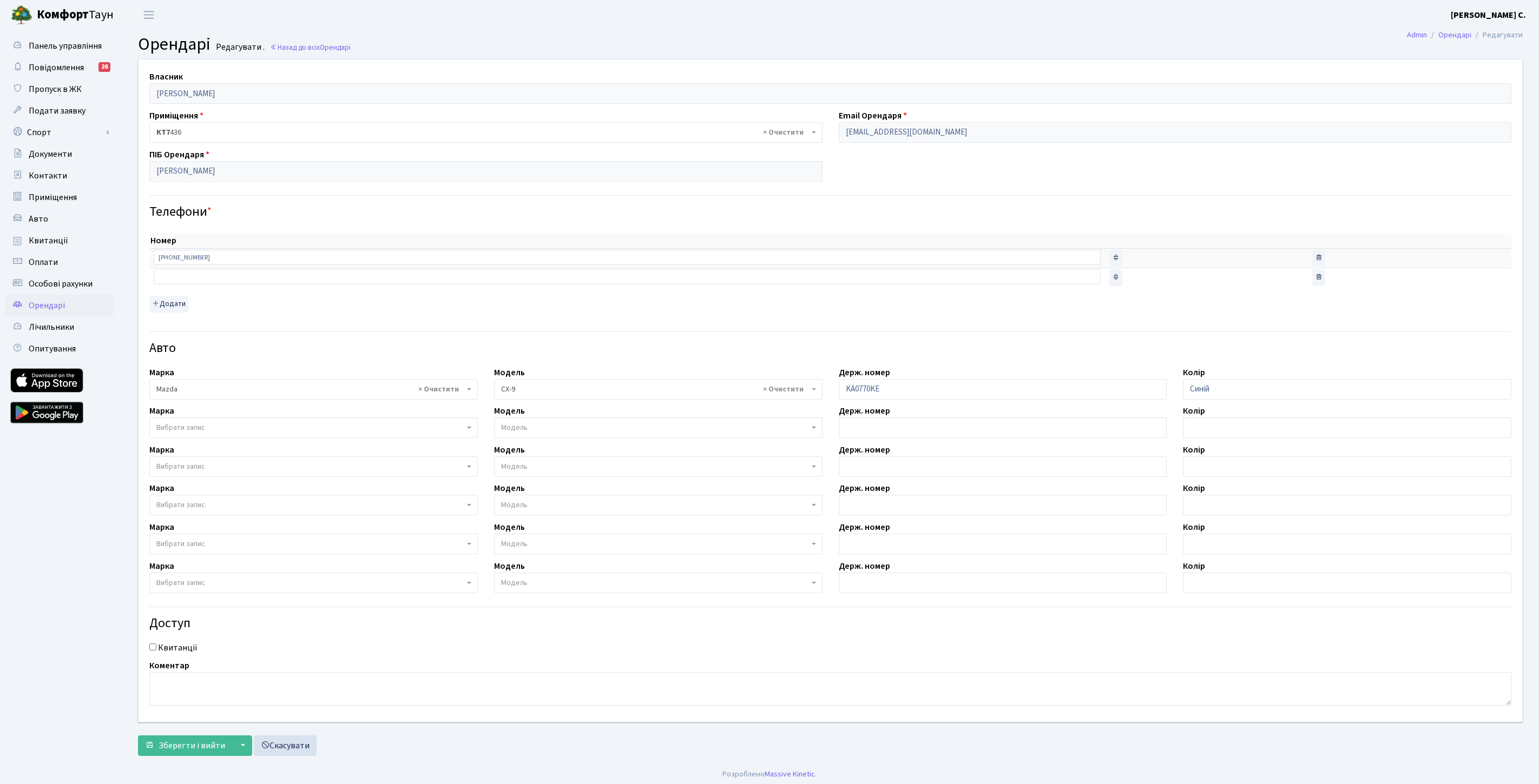
select select "1426"
click at [255, 168] on input "[PERSON_NAME]" at bounding box center [483, 171] width 669 height 20
click at [289, 49] on link "Назад до всіх Орендарі" at bounding box center [310, 47] width 81 height 10
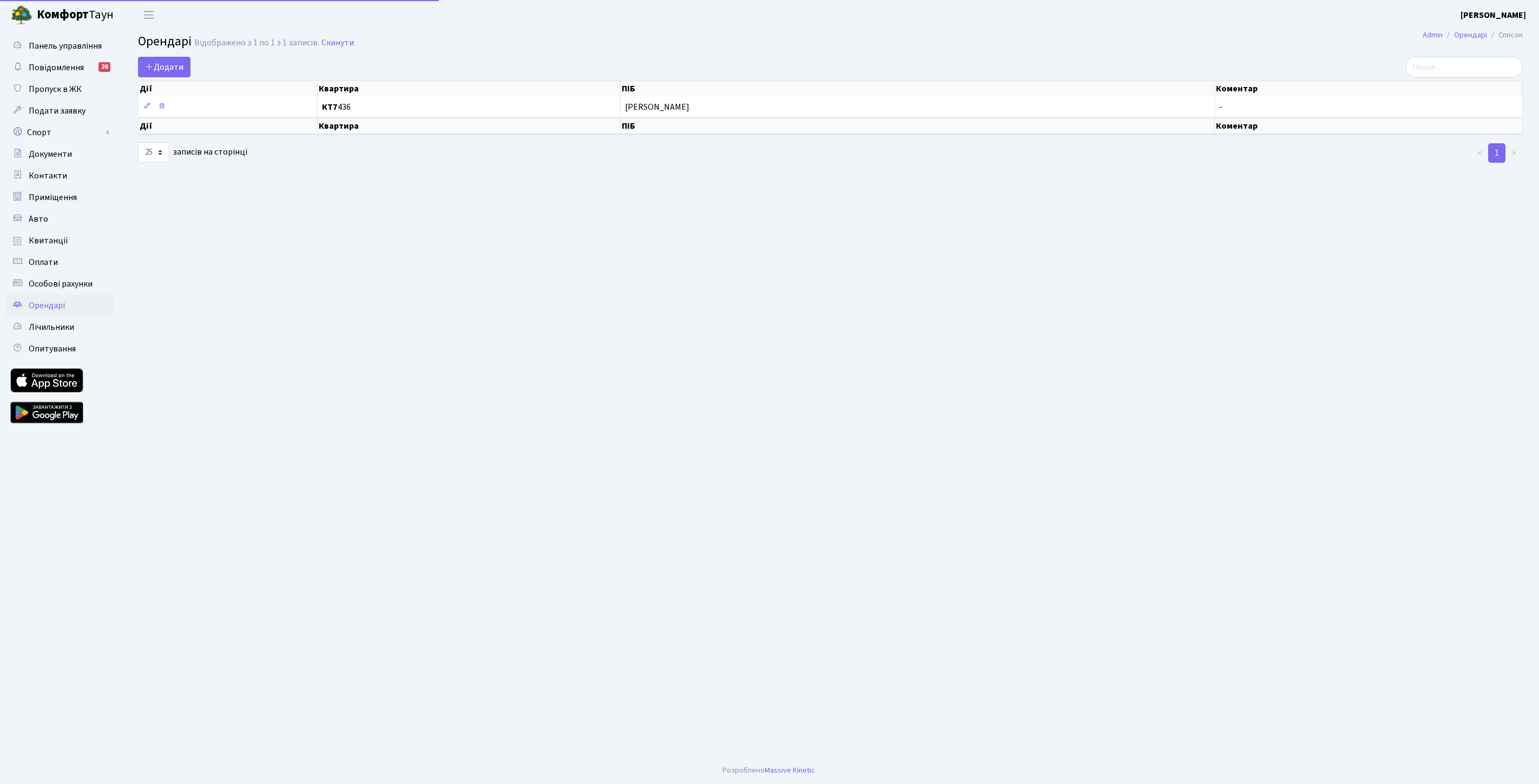
select select "25"
click at [174, 61] on span "Додати" at bounding box center [164, 67] width 38 height 12
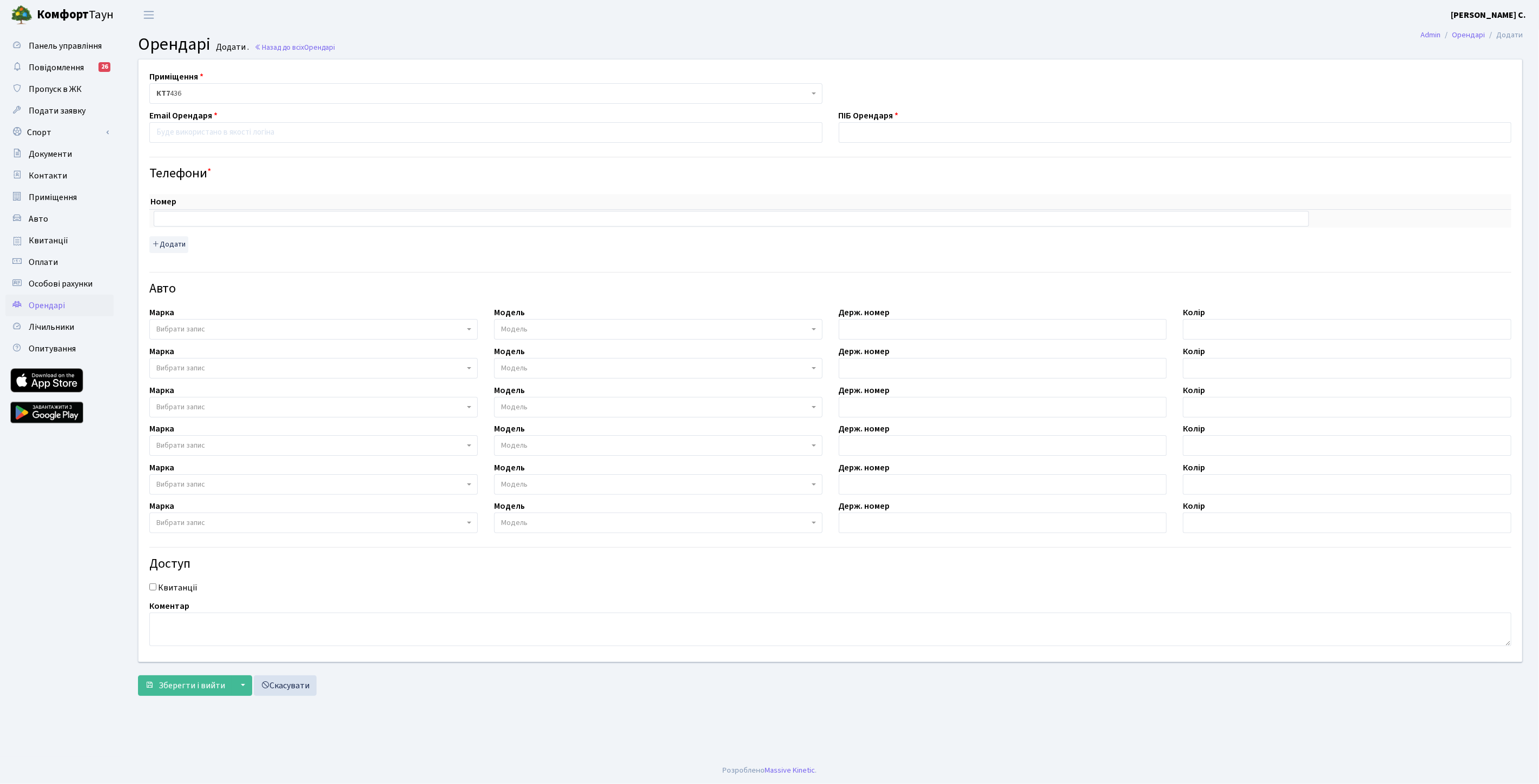
click at [60, 14] on b "Комфорт" at bounding box center [63, 14] width 52 height 17
click at [42, 45] on span "Панель управління" at bounding box center [65, 46] width 73 height 12
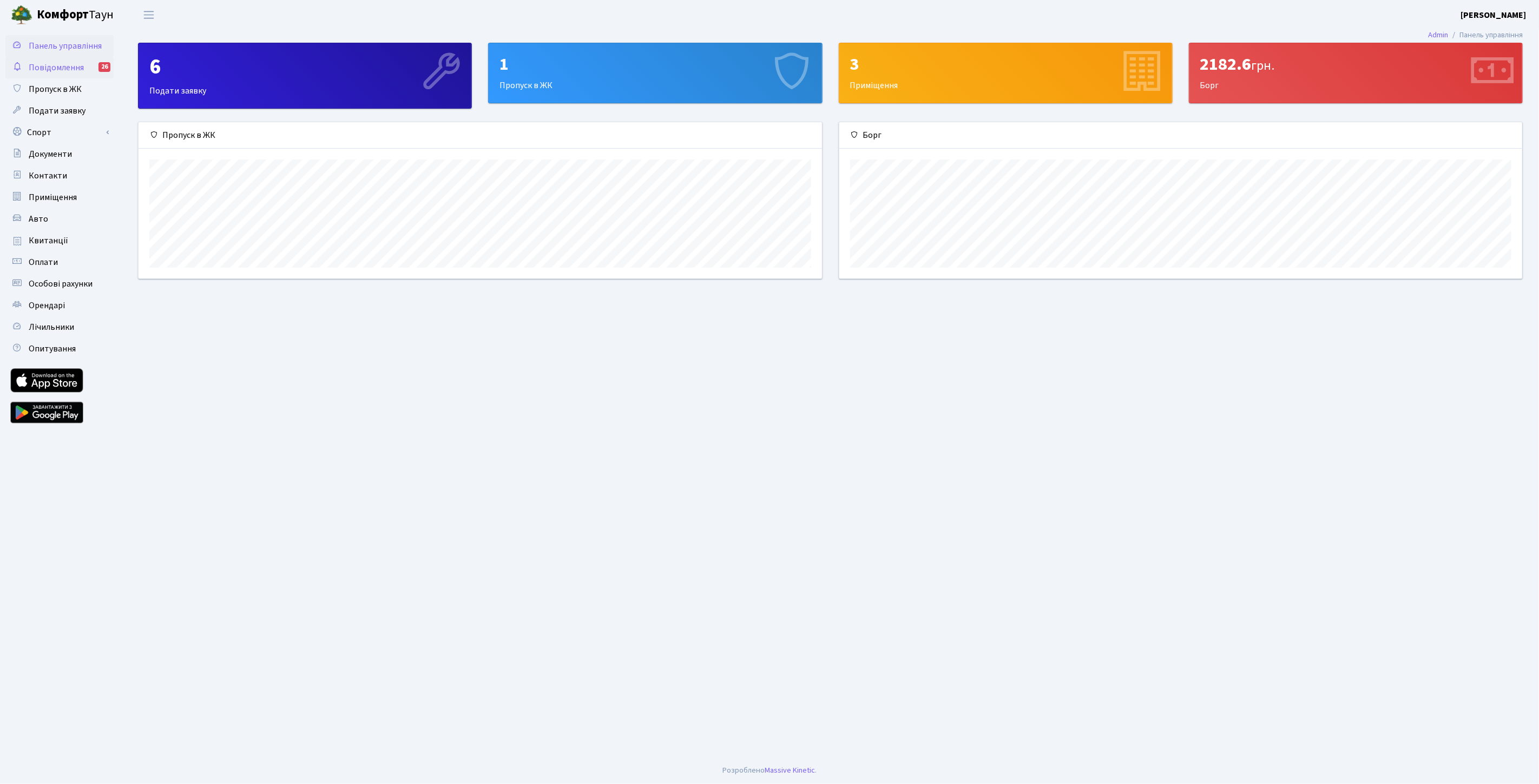
scroll to position [156, 683]
